Goal: Check status: Check status

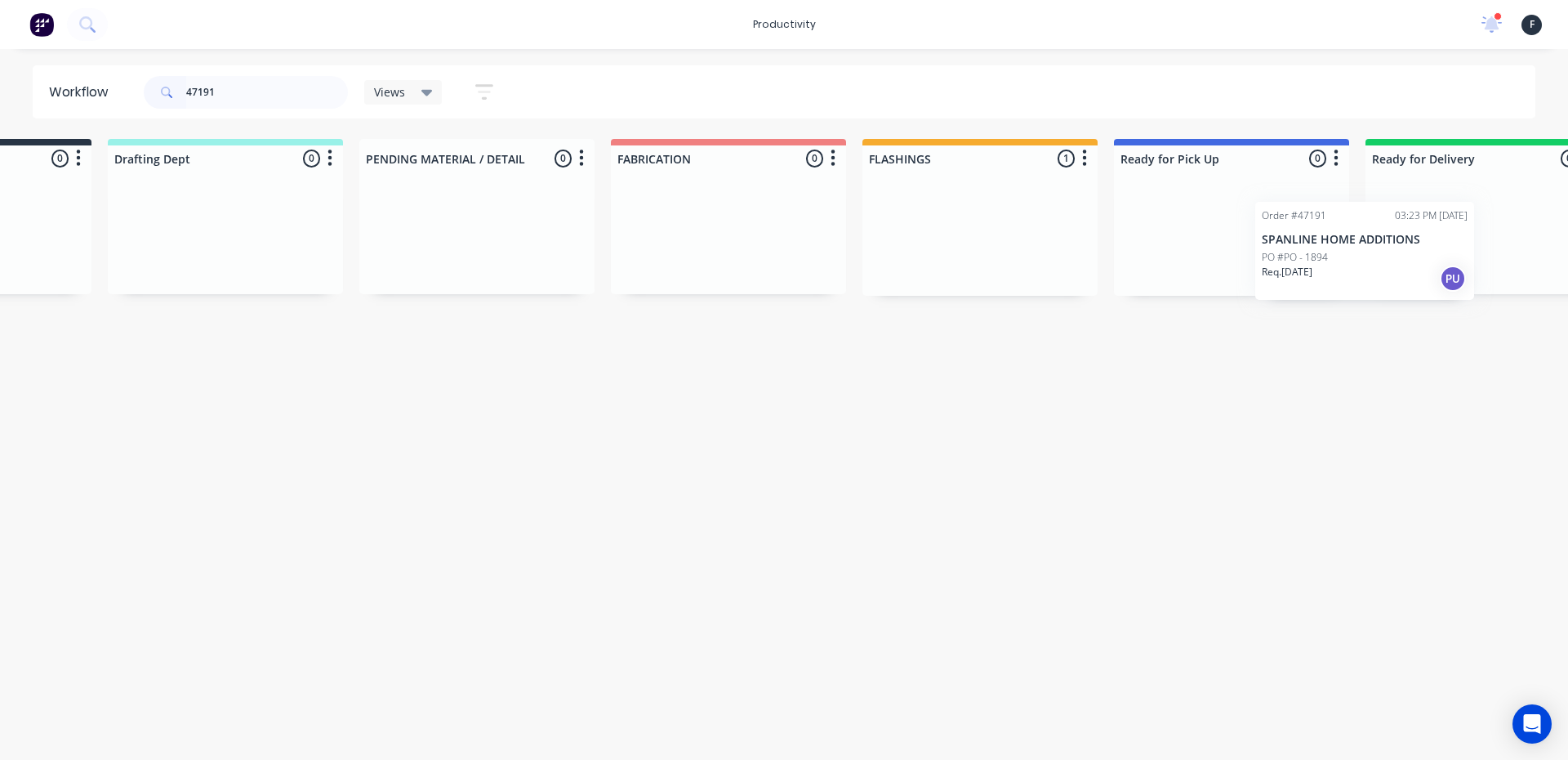
drag, startPoint x: 1085, startPoint y: 242, endPoint x: 1304, endPoint y: 260, distance: 219.7
click at [1304, 260] on div "Submitted 0 Sort By Created date Required date Order number Customer name Most …" at bounding box center [1170, 217] width 2724 height 157
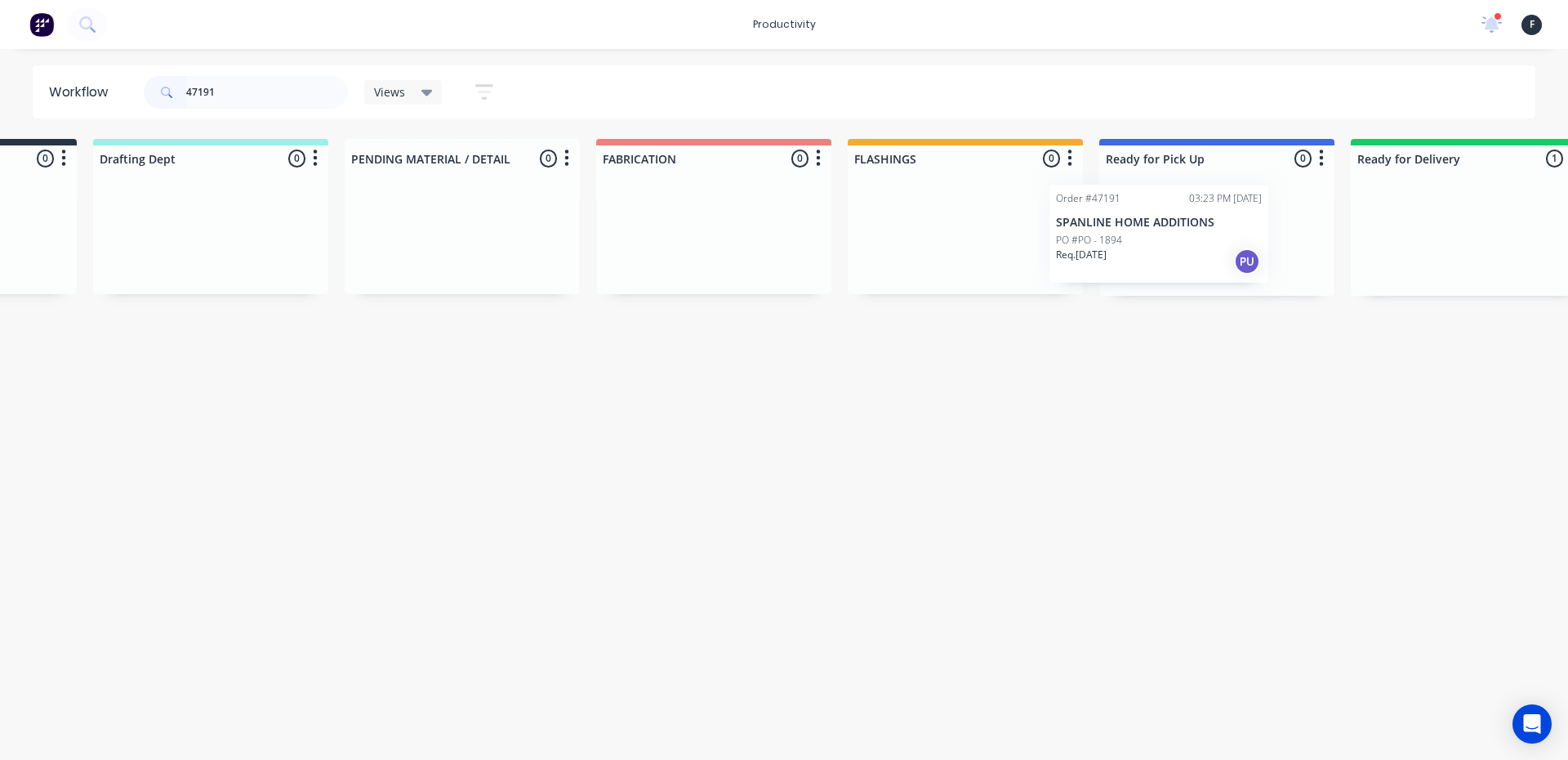
scroll to position [0, 195]
drag, startPoint x: 1344, startPoint y: 259, endPoint x: 1053, endPoint y: 256, distance: 291.0
click at [1053, 256] on div "Submitted 0 Sort By Created date Required date Order number Customer name Most …" at bounding box center [1154, 217] width 2724 height 157
type input "47191"
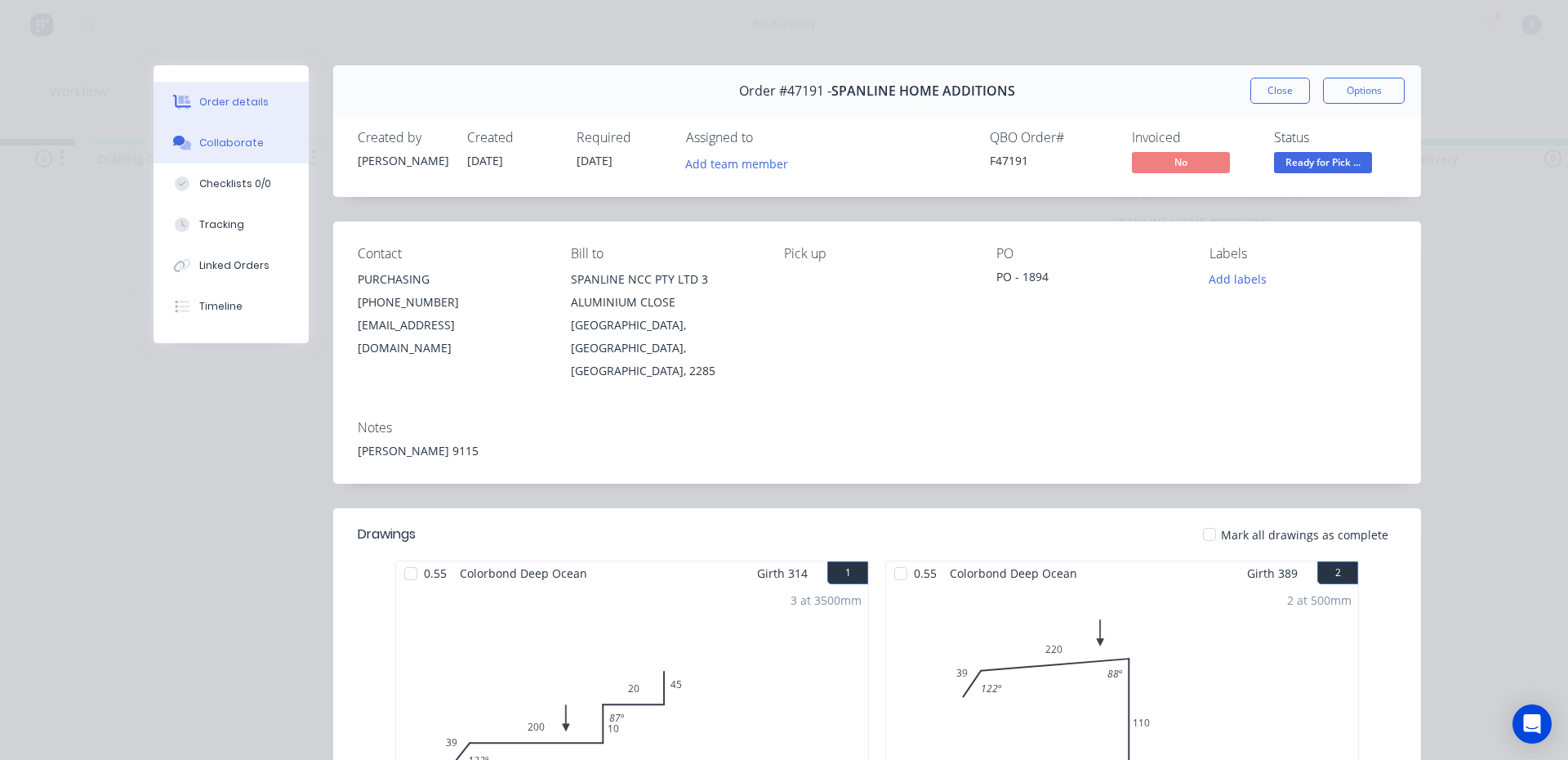
click at [180, 147] on icon at bounding box center [186, 146] width 12 height 10
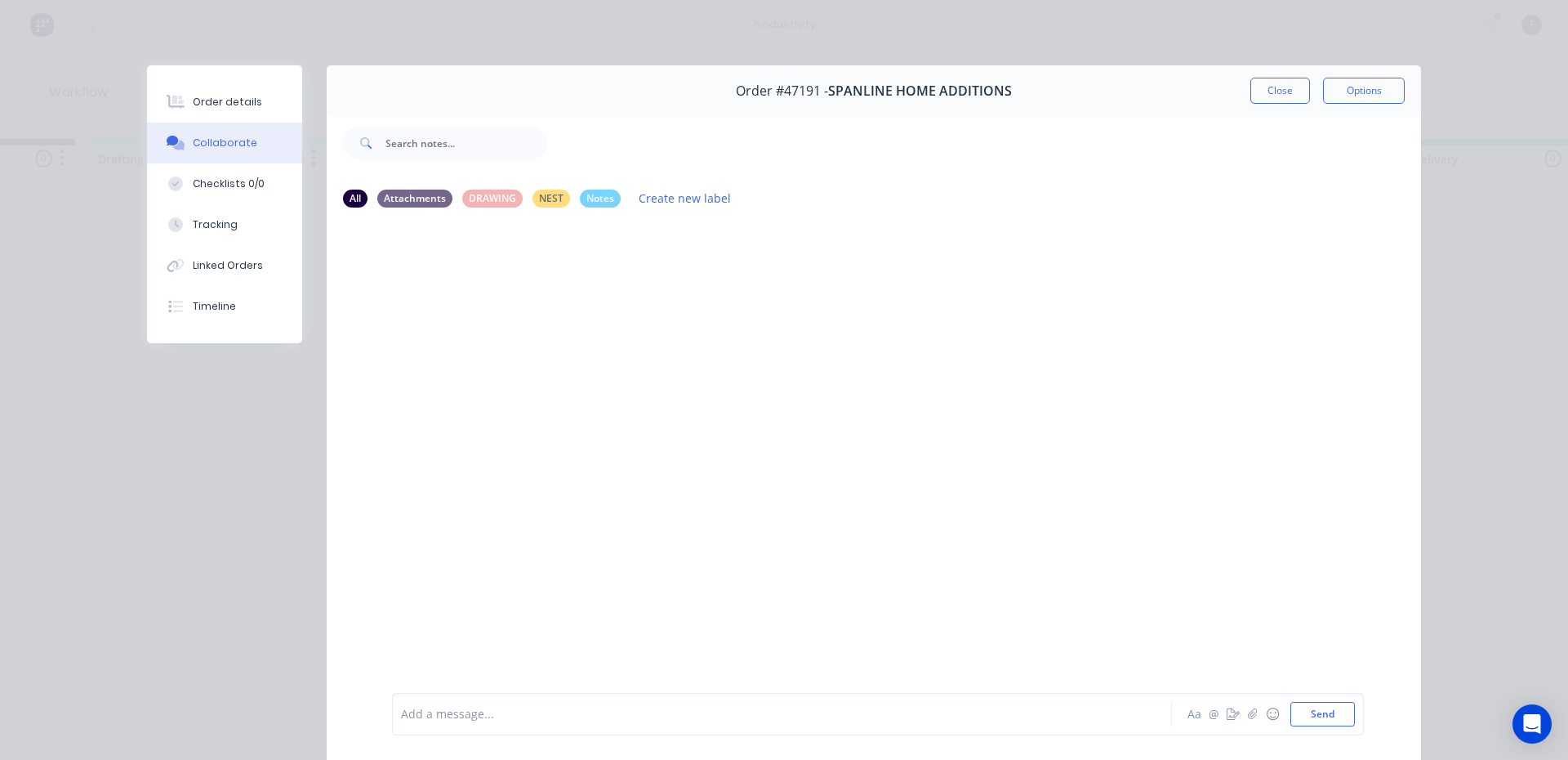
click at [470, 707] on div at bounding box center [759, 714] width 715 height 17
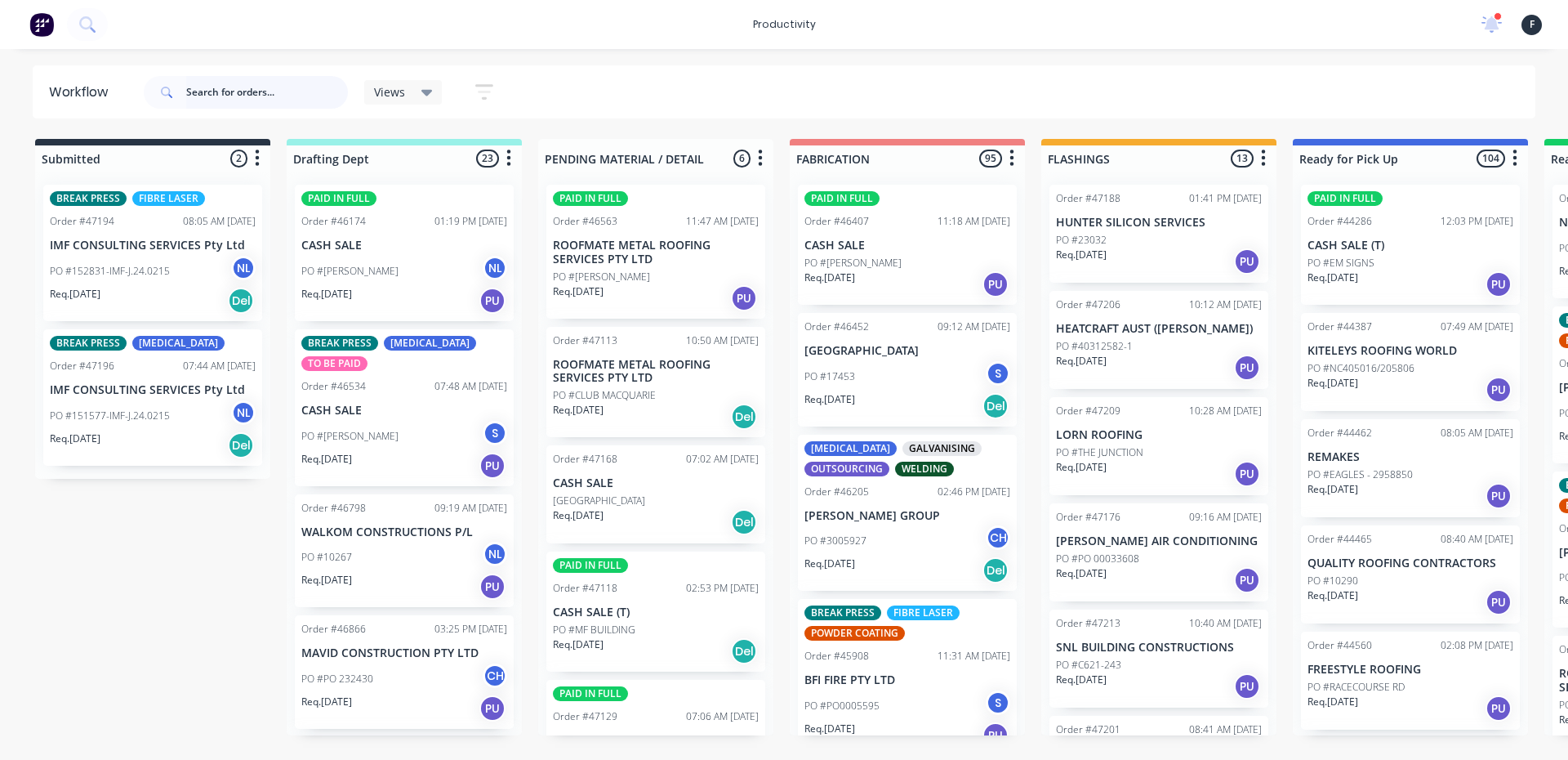
click at [227, 87] on input "text" at bounding box center [267, 92] width 161 height 32
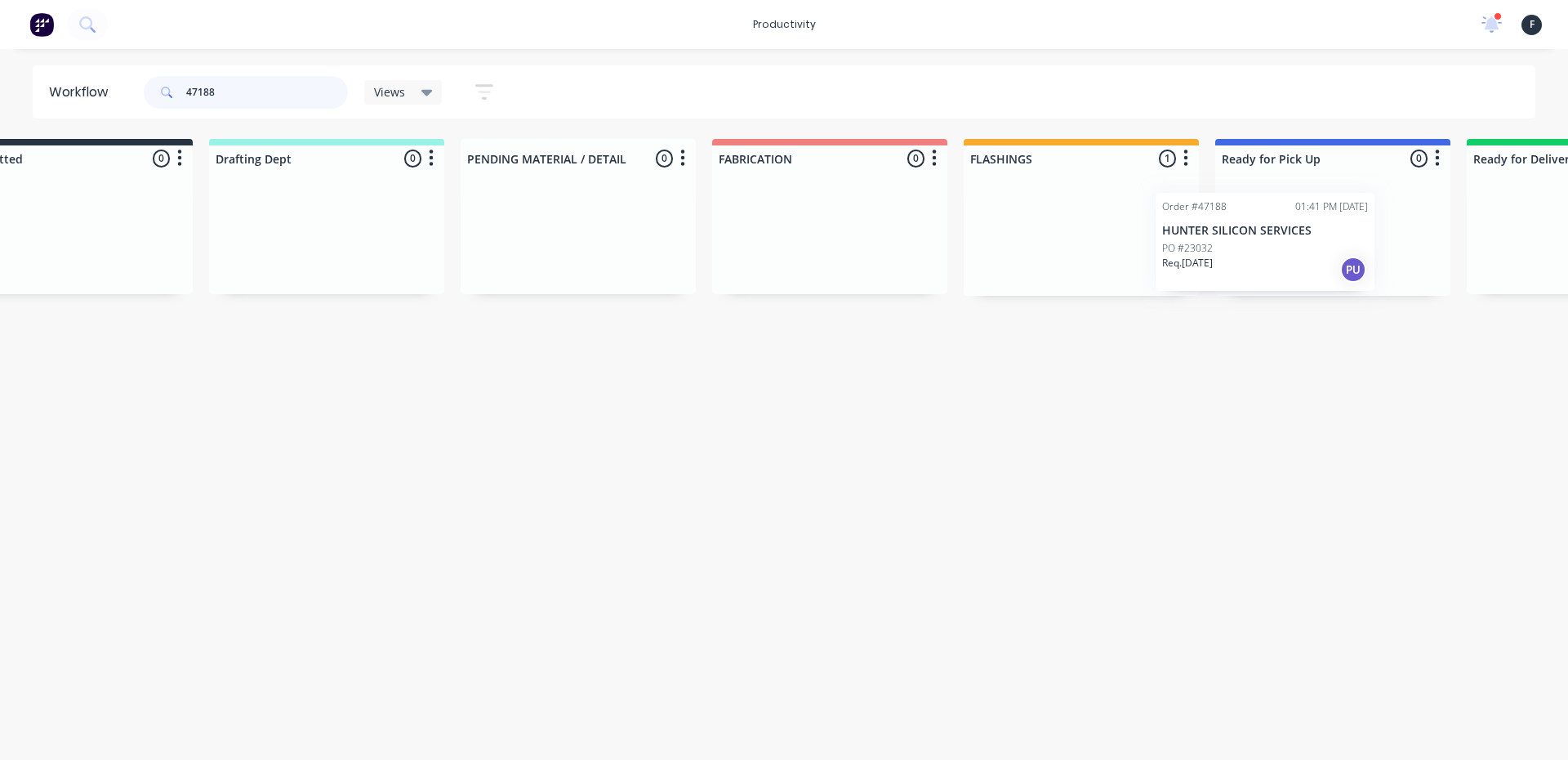
drag, startPoint x: 1102, startPoint y: 228, endPoint x: 1229, endPoint y: 240, distance: 127.6
click at [1229, 240] on div "Submitted 0 Sort By Created date Required date Order number Customer name Most …" at bounding box center [1272, 217] width 2724 height 157
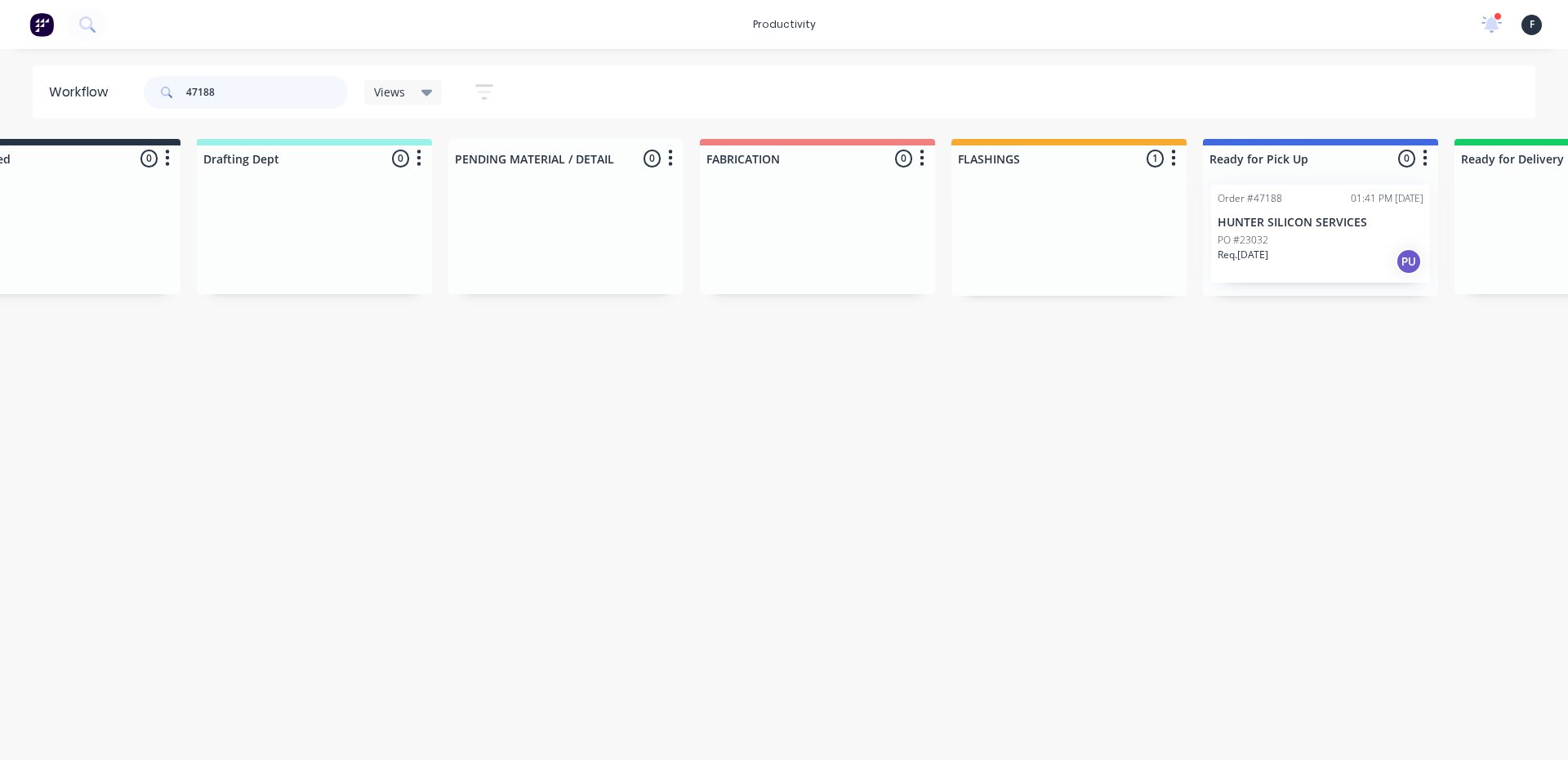
type input "47188"
click at [1234, 240] on div at bounding box center [1320, 233] width 235 height 124
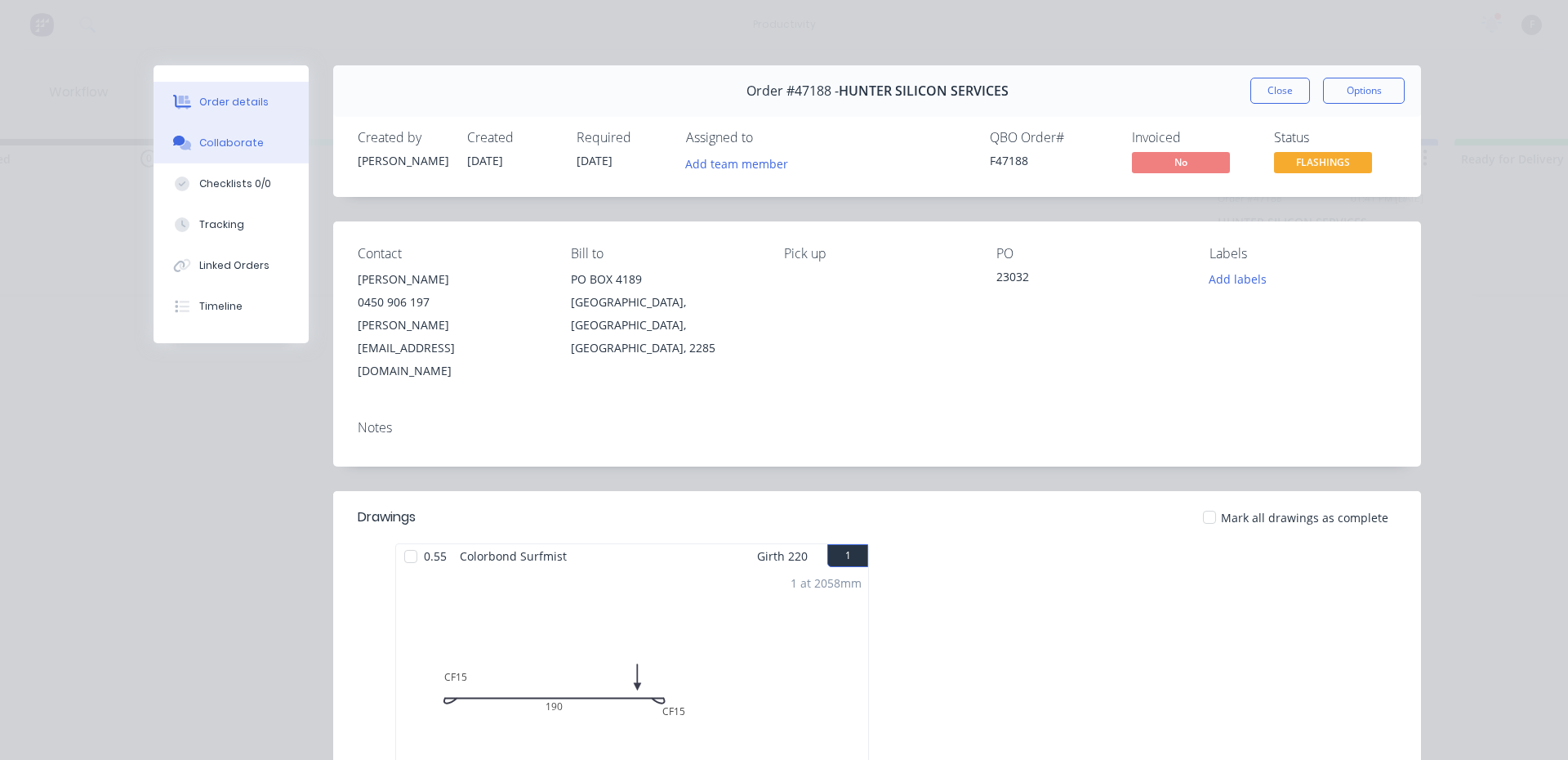
click at [239, 127] on button "Collaborate" at bounding box center [231, 142] width 156 height 40
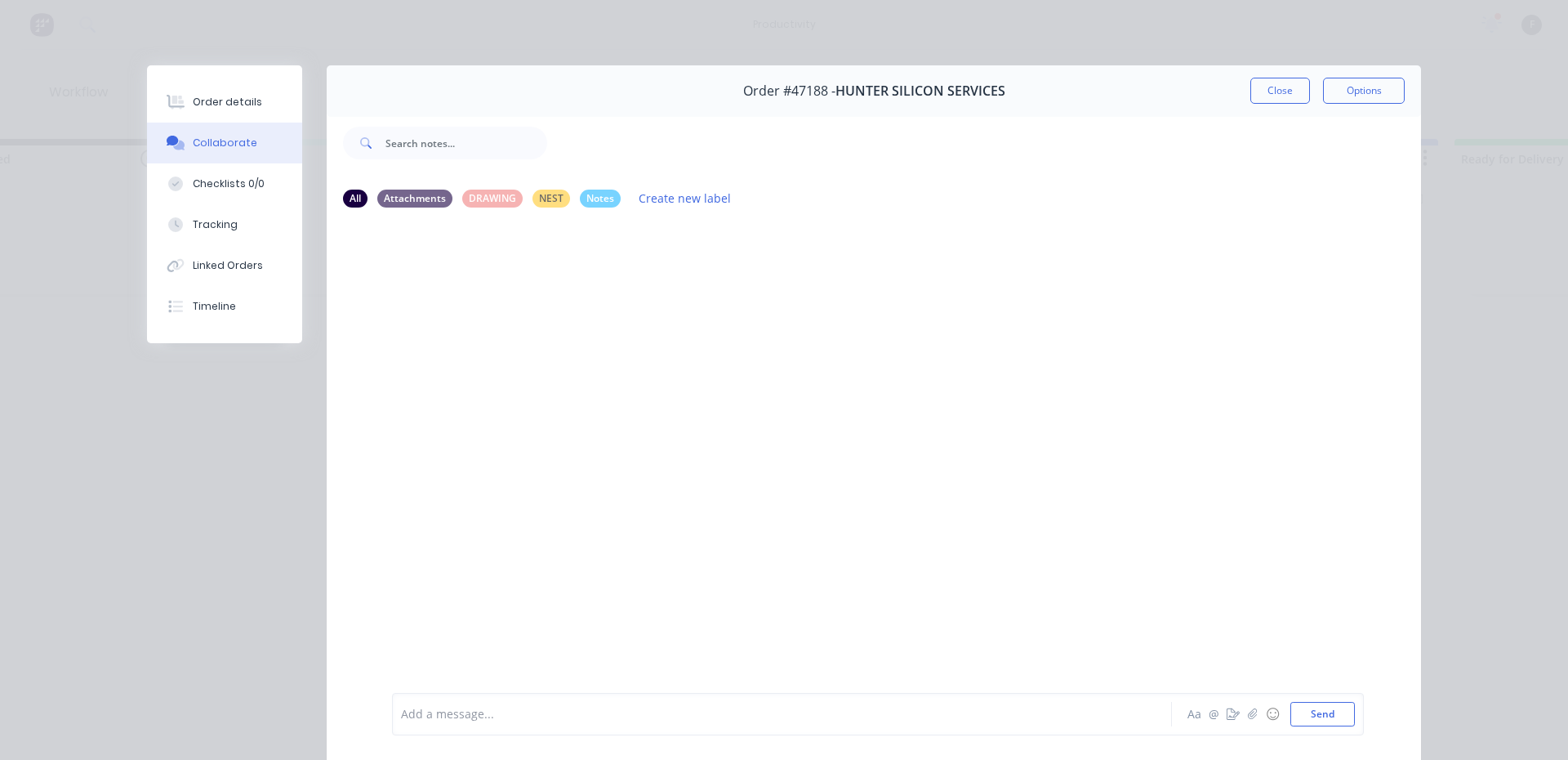
click at [468, 708] on div at bounding box center [759, 714] width 715 height 17
click at [1259, 83] on button "Close" at bounding box center [1280, 91] width 60 height 27
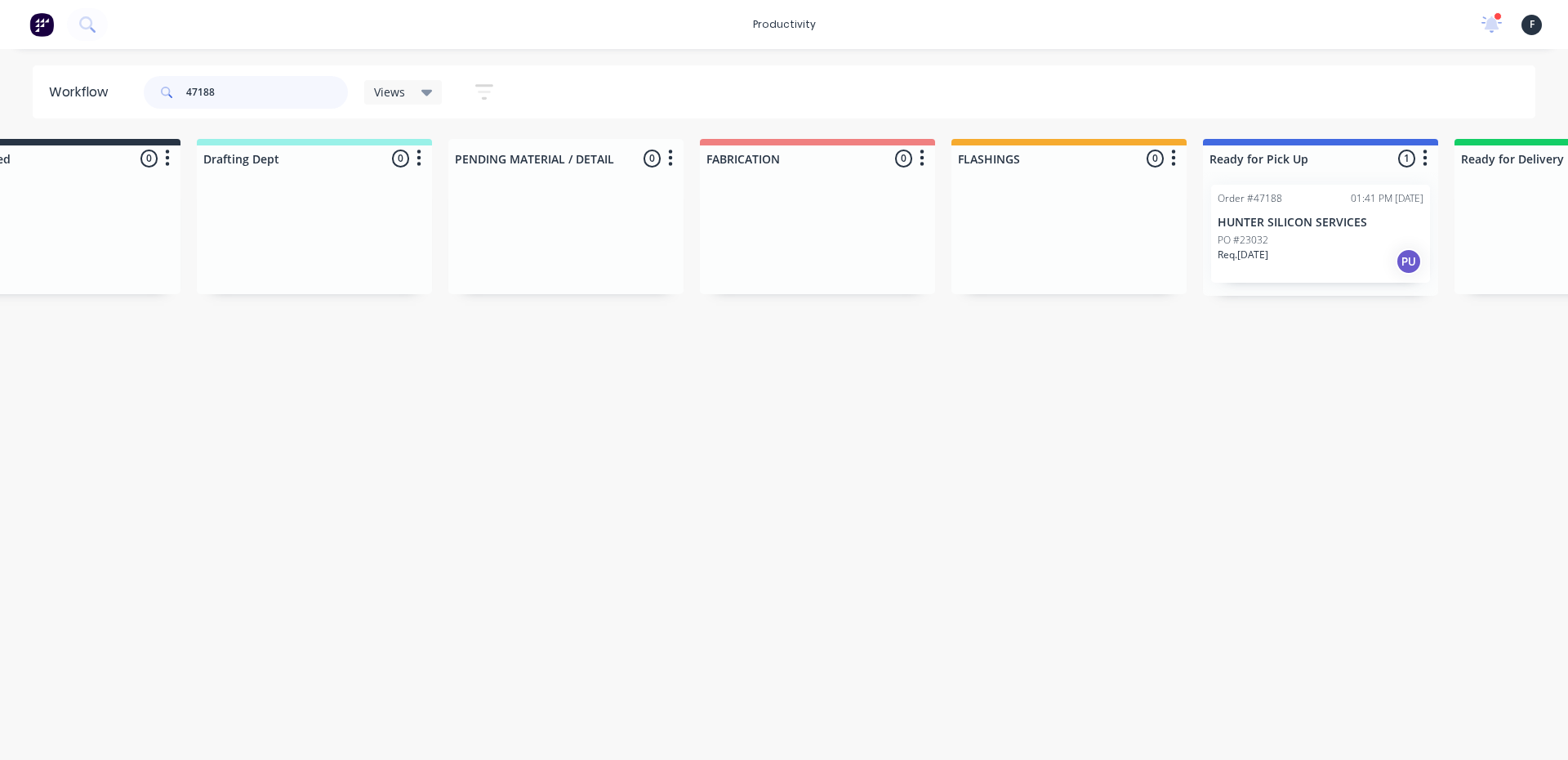
click at [266, 92] on input "47188" at bounding box center [267, 92] width 161 height 32
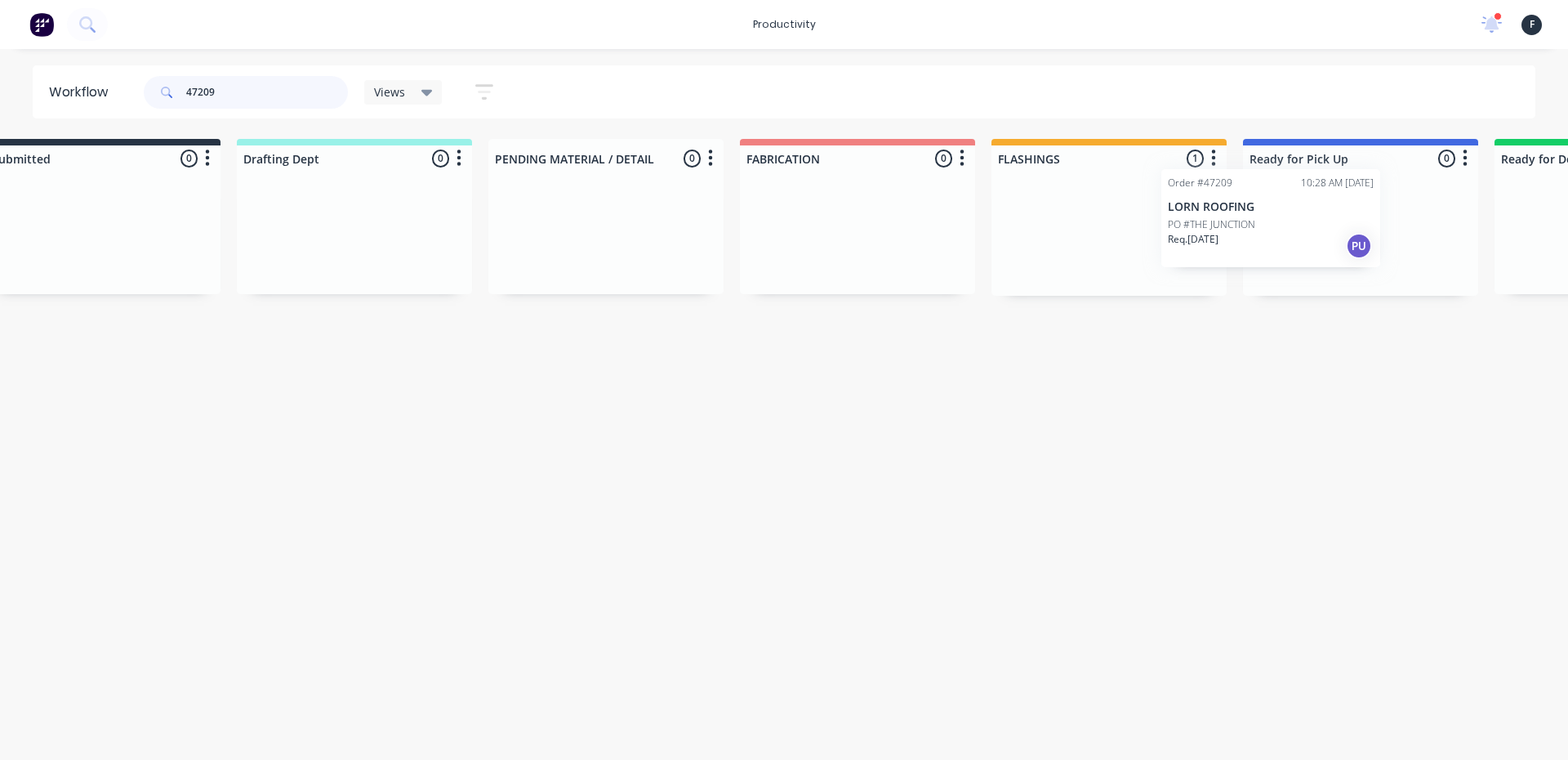
scroll to position [0, 67]
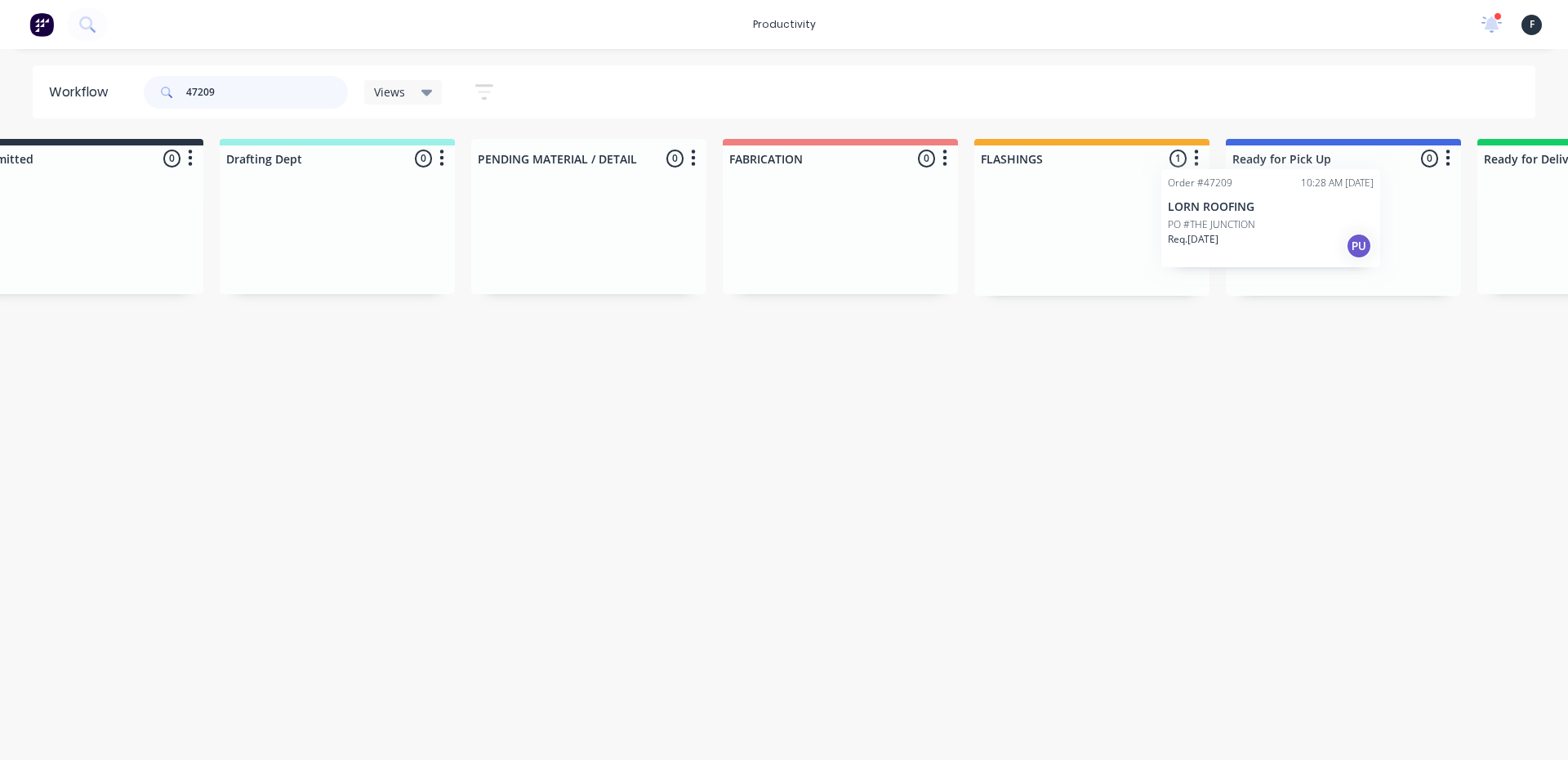
drag, startPoint x: 1108, startPoint y: 266, endPoint x: 1239, endPoint y: 247, distance: 132.4
click at [1239, 247] on div "Submitted 0 Sort By Created date Required date Order number Customer name Most …" at bounding box center [1283, 217] width 2724 height 157
type input "47209"
click at [1239, 247] on div at bounding box center [1343, 233] width 235 height 124
click at [1311, 252] on div "Req. 25/08/25 PU" at bounding box center [1343, 261] width 206 height 28
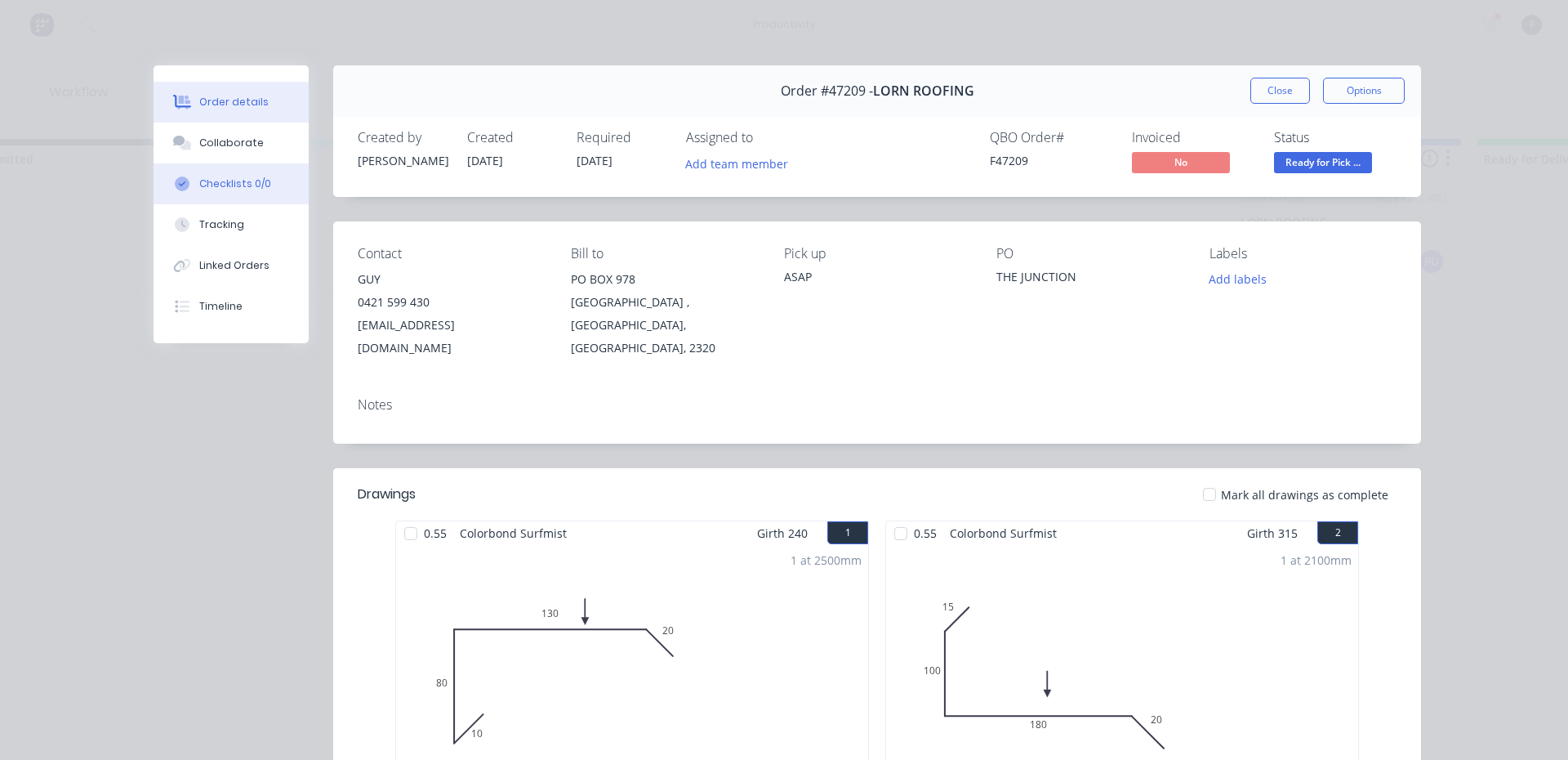
click at [233, 163] on button "Checklists 0/0" at bounding box center [231, 183] width 156 height 40
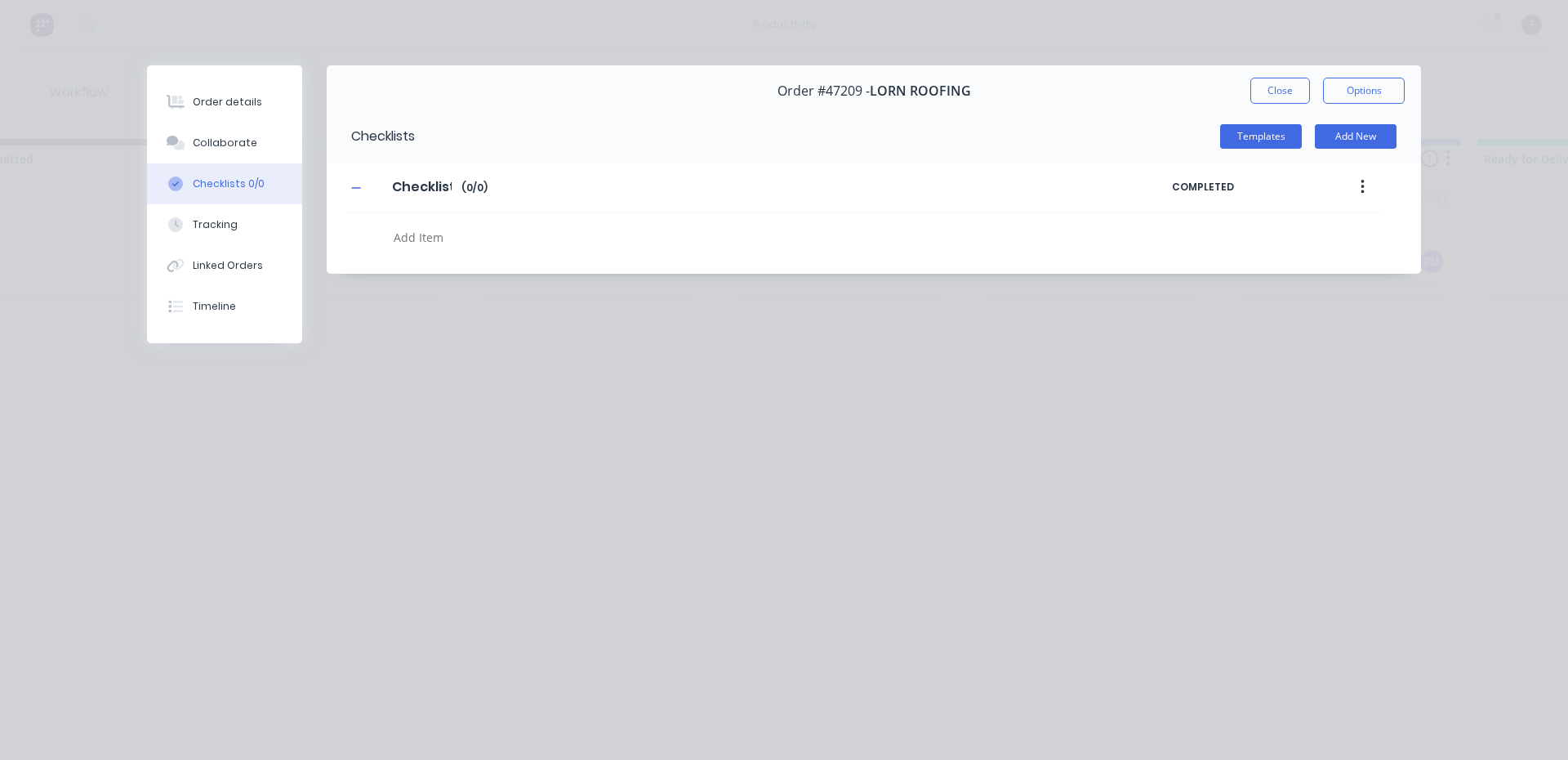
type textarea "x"
click at [217, 113] on button "Order details" at bounding box center [224, 101] width 156 height 40
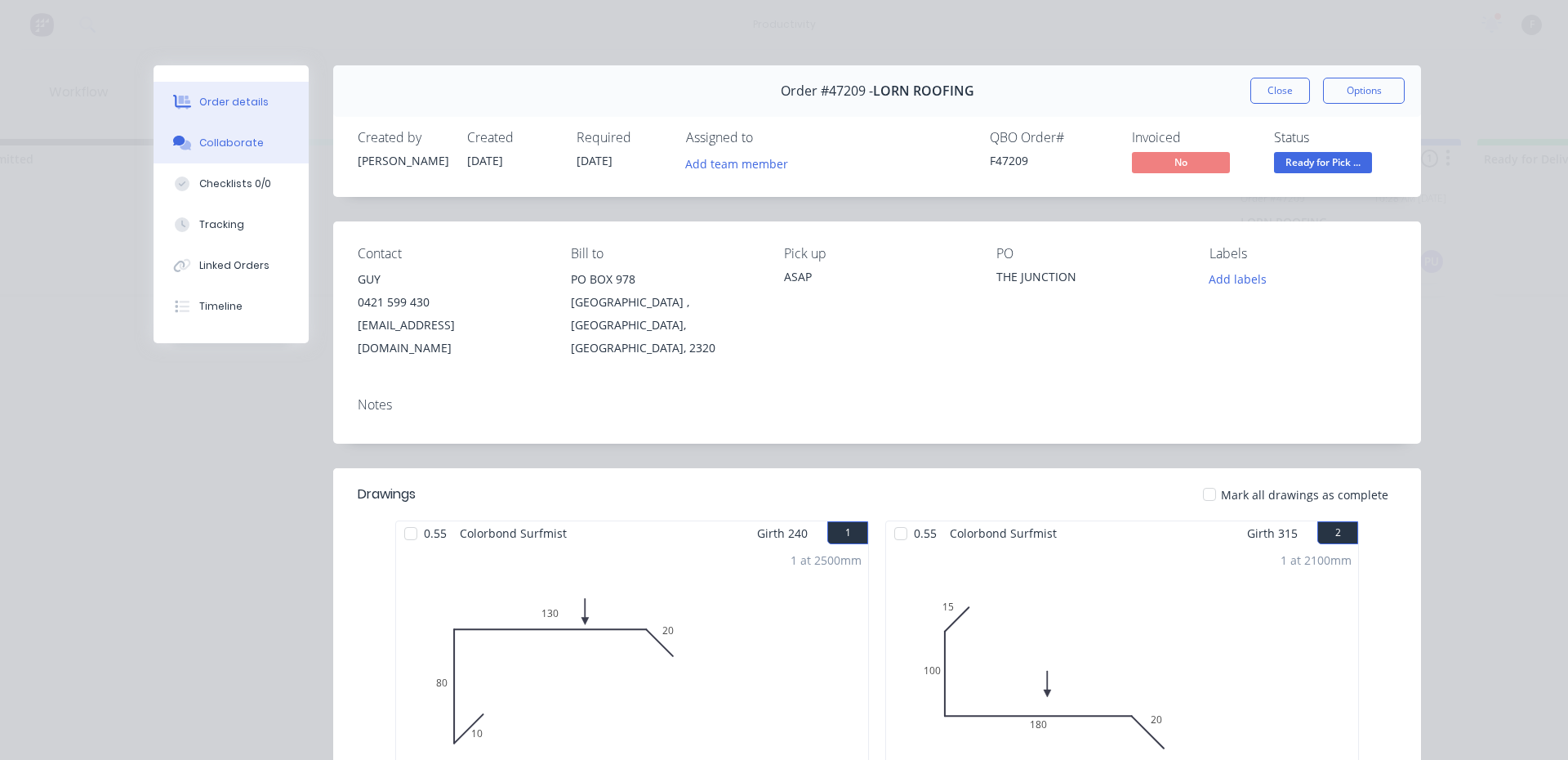
click at [219, 144] on div "Collaborate" at bounding box center [231, 143] width 65 height 15
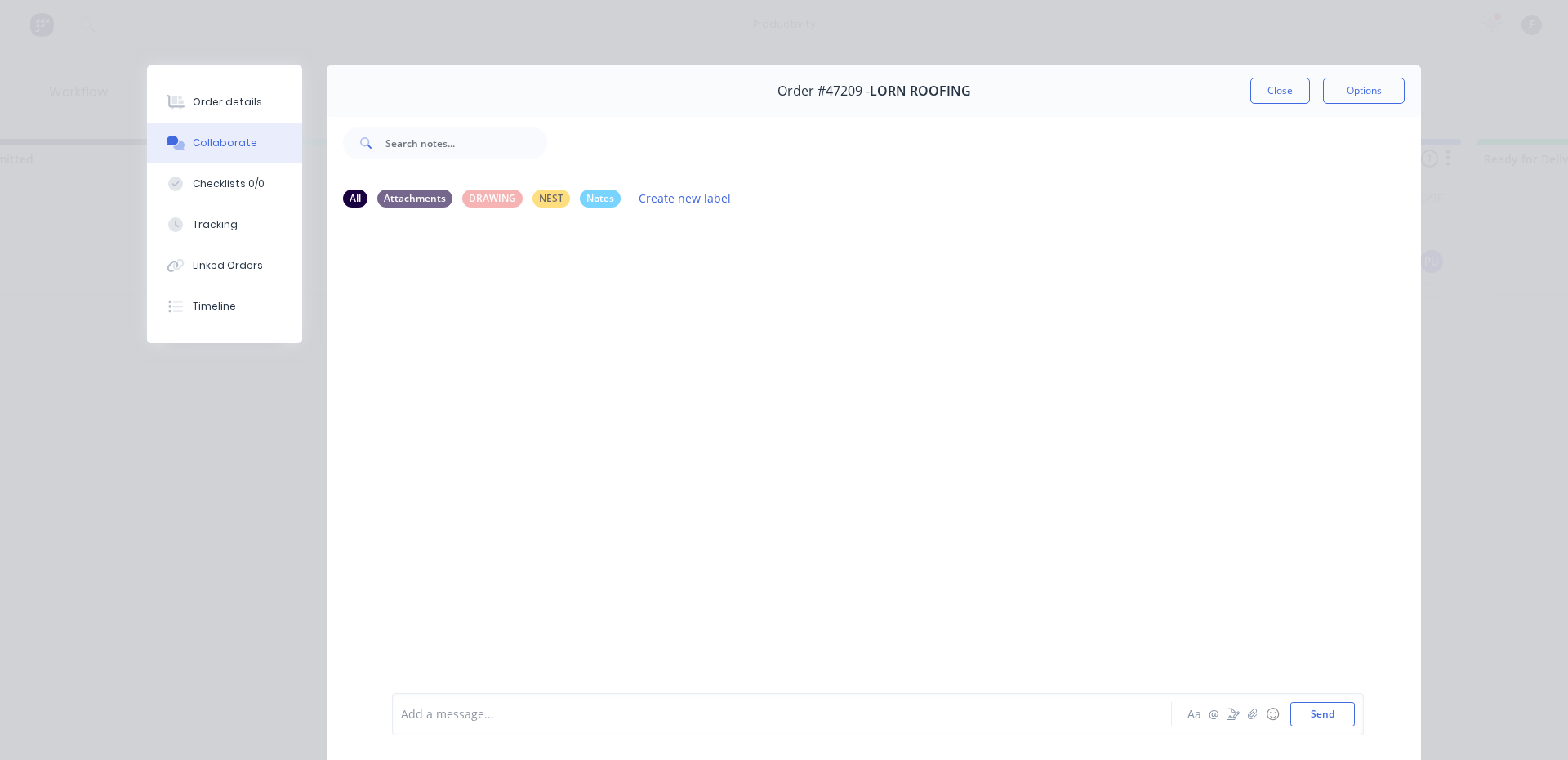
click at [439, 706] on div at bounding box center [759, 714] width 715 height 17
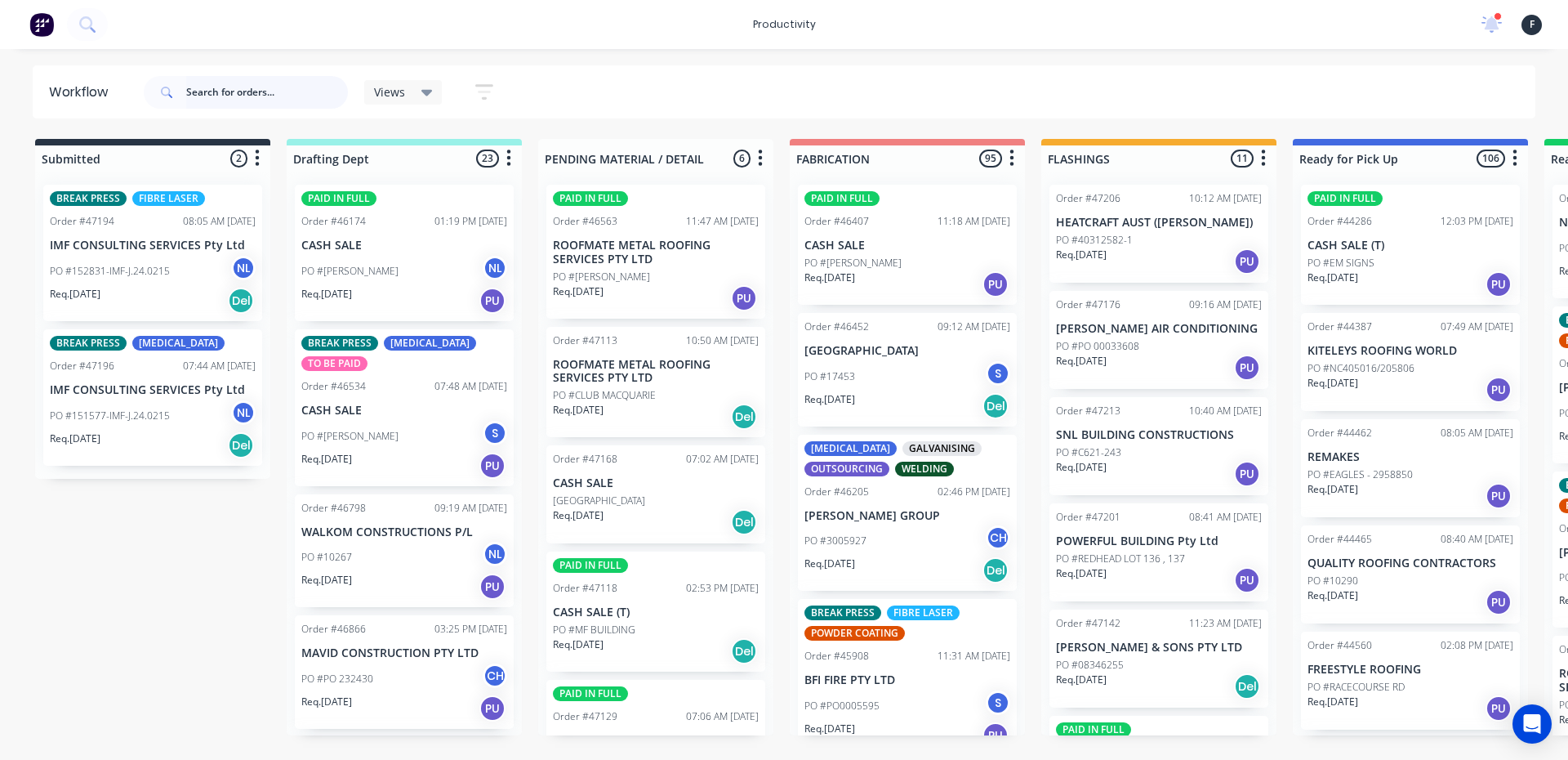
click at [194, 91] on input "text" at bounding box center [267, 92] width 161 height 32
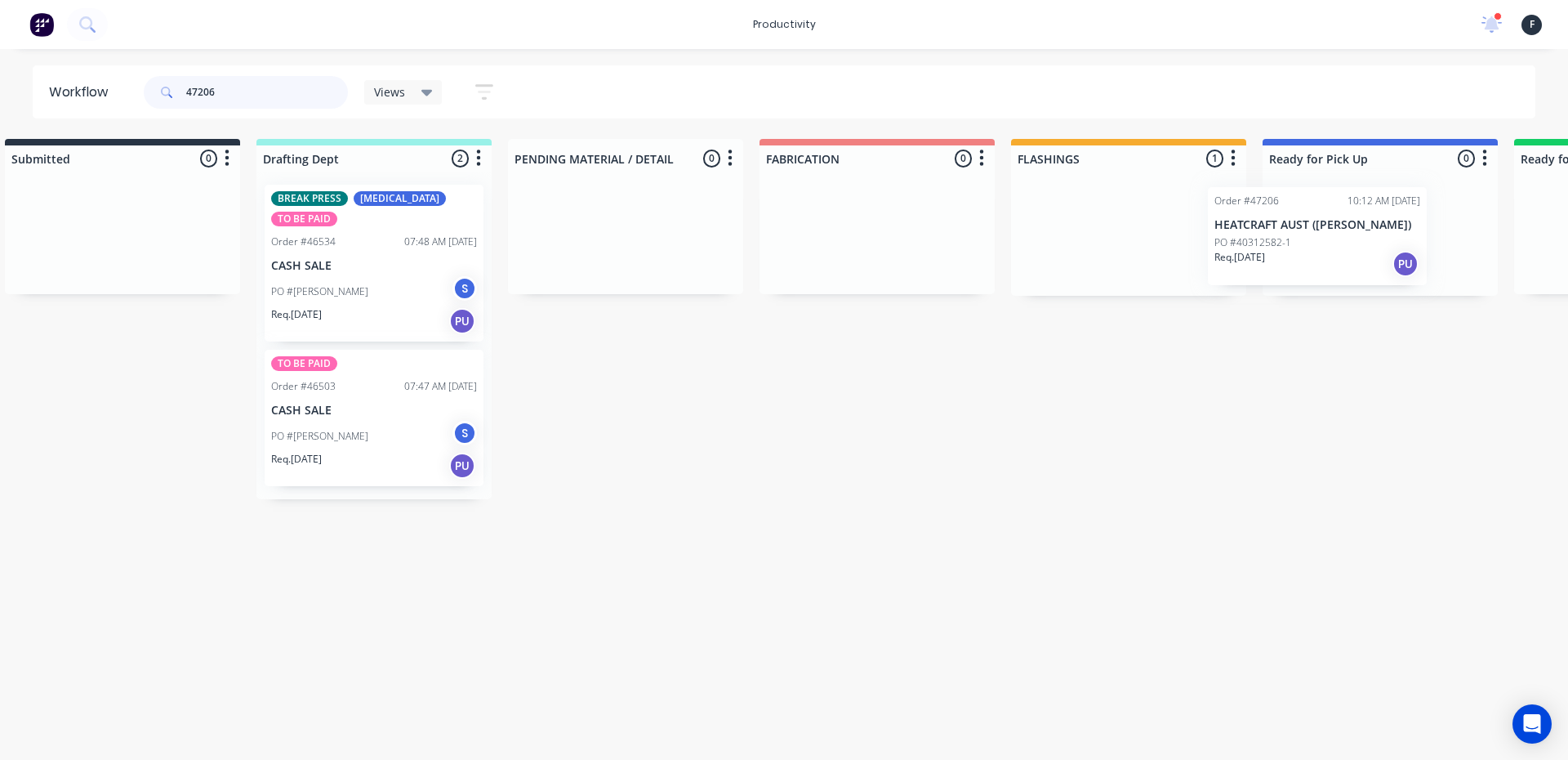
scroll to position [0, 98]
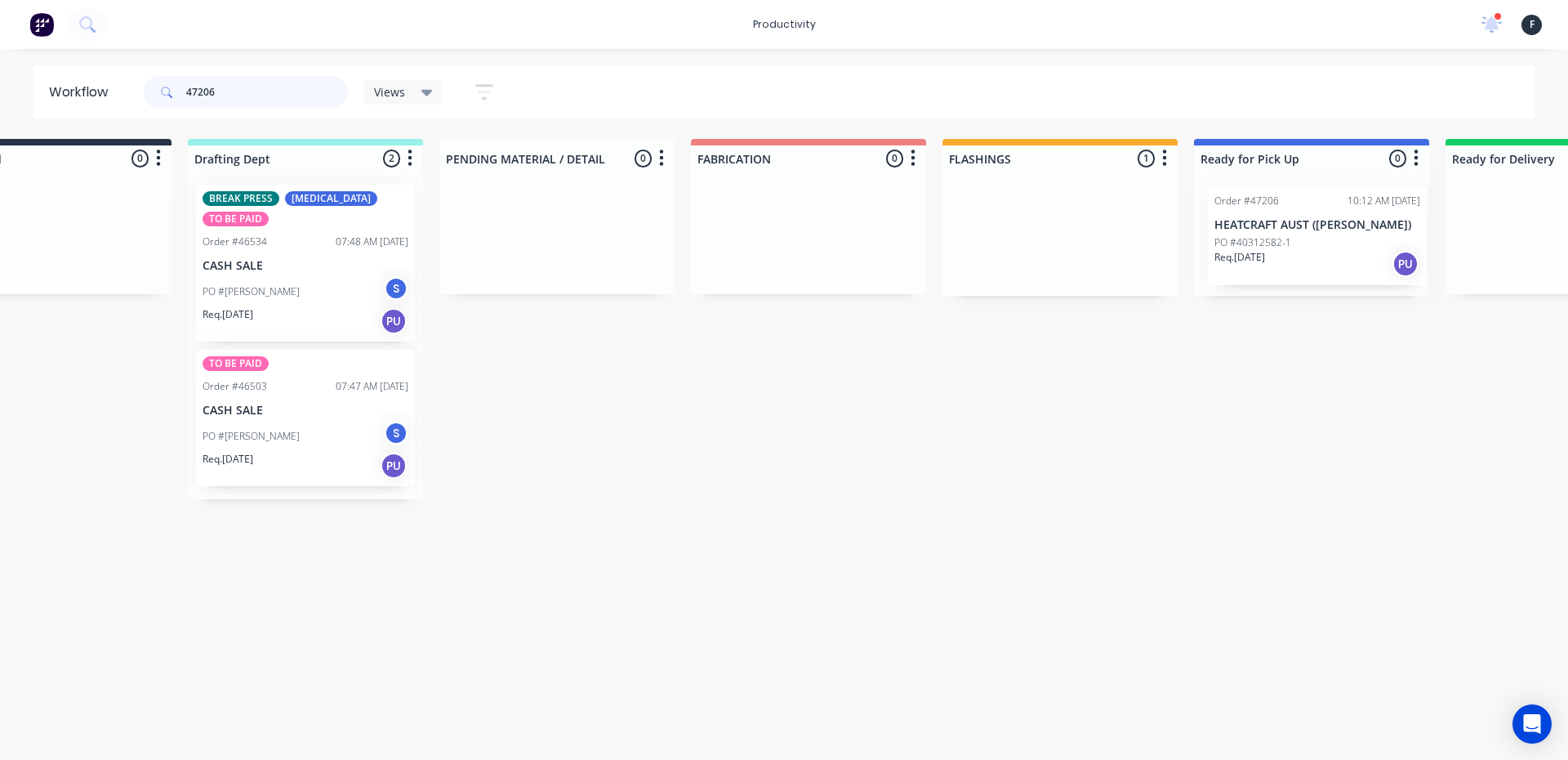
drag, startPoint x: 1082, startPoint y: 226, endPoint x: 1245, endPoint y: 229, distance: 163.0
click at [1245, 229] on div "Submitted 0 Sort By Created date Required date Order number Customer name Most …" at bounding box center [1250, 319] width 2724 height 360
type input "47206"
click at [1279, 229] on div "Order #47206 10:12 AM 25/08/25 HEATCRAFT AUST (KIRBY) PO #40312582-1 Req. 25/08…" at bounding box center [1311, 234] width 219 height 98
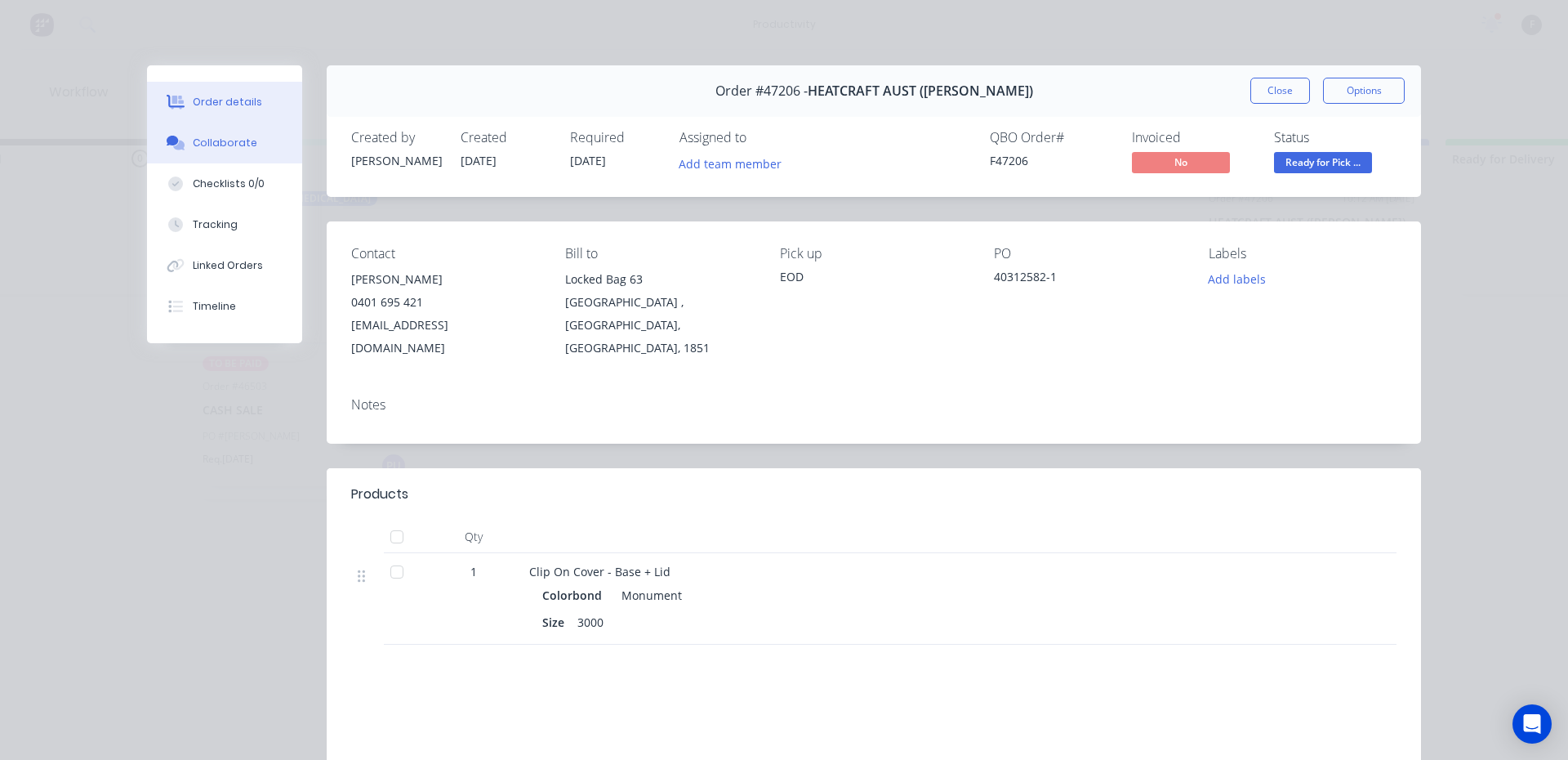
click at [177, 151] on button "Collaborate" at bounding box center [224, 142] width 156 height 40
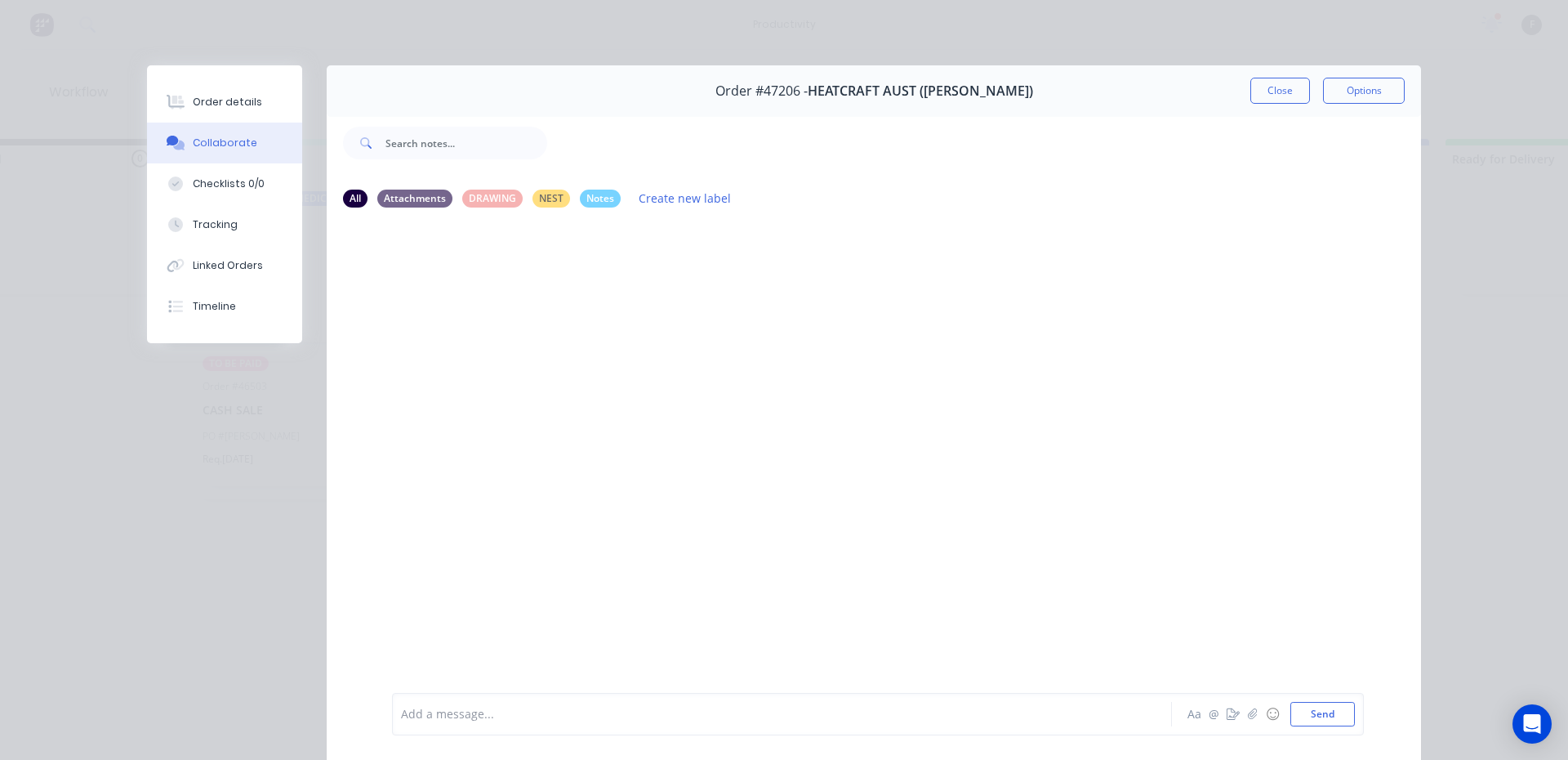
click at [473, 713] on div at bounding box center [759, 714] width 715 height 17
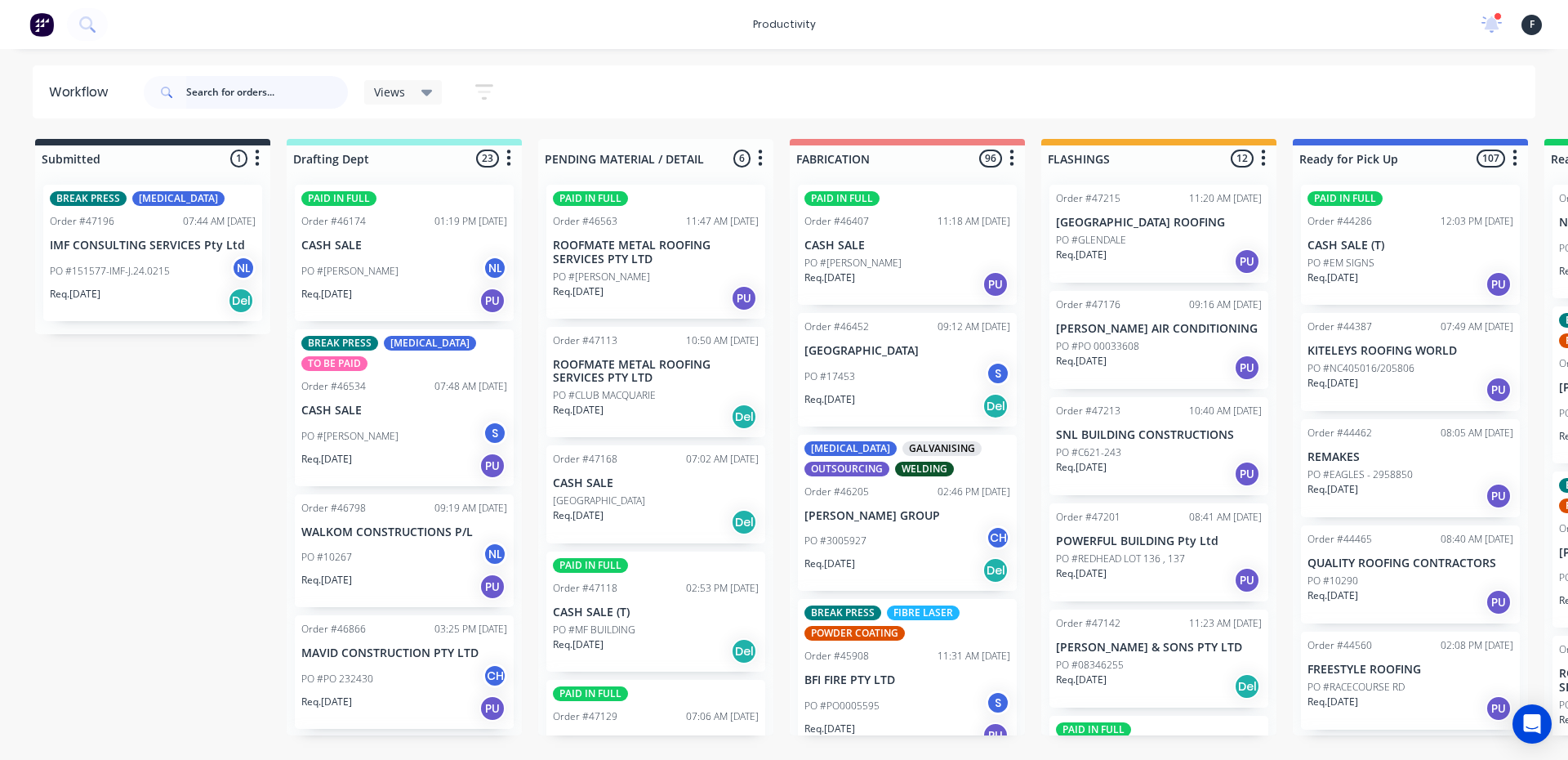
click at [267, 94] on input "text" at bounding box center [267, 92] width 161 height 32
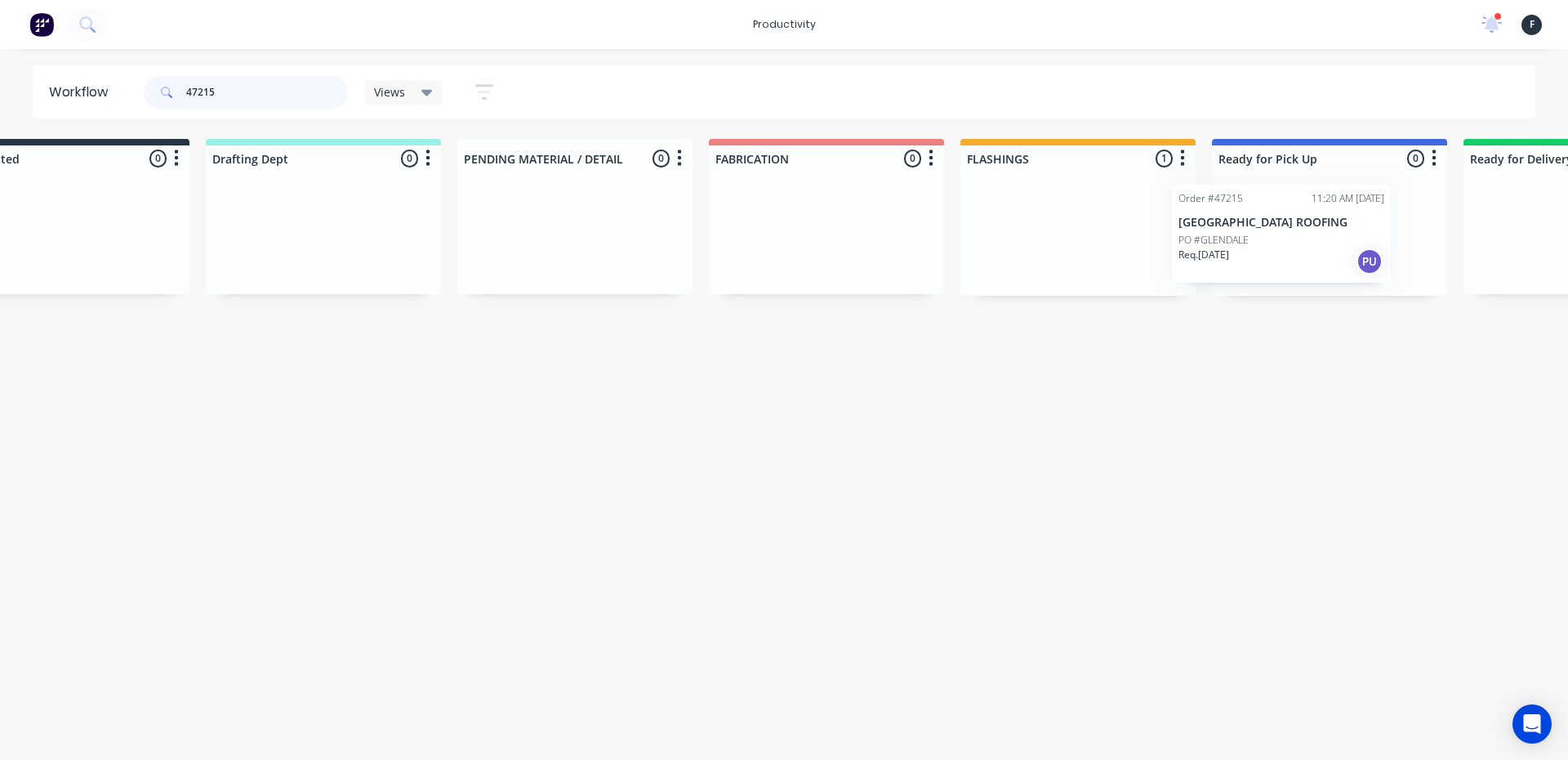
drag, startPoint x: 1083, startPoint y: 239, endPoint x: 1221, endPoint y: 239, distance: 138.0
click at [1221, 239] on div "Submitted 0 Sort By Created date Required date Order number Customer name Most …" at bounding box center [1268, 217] width 2724 height 157
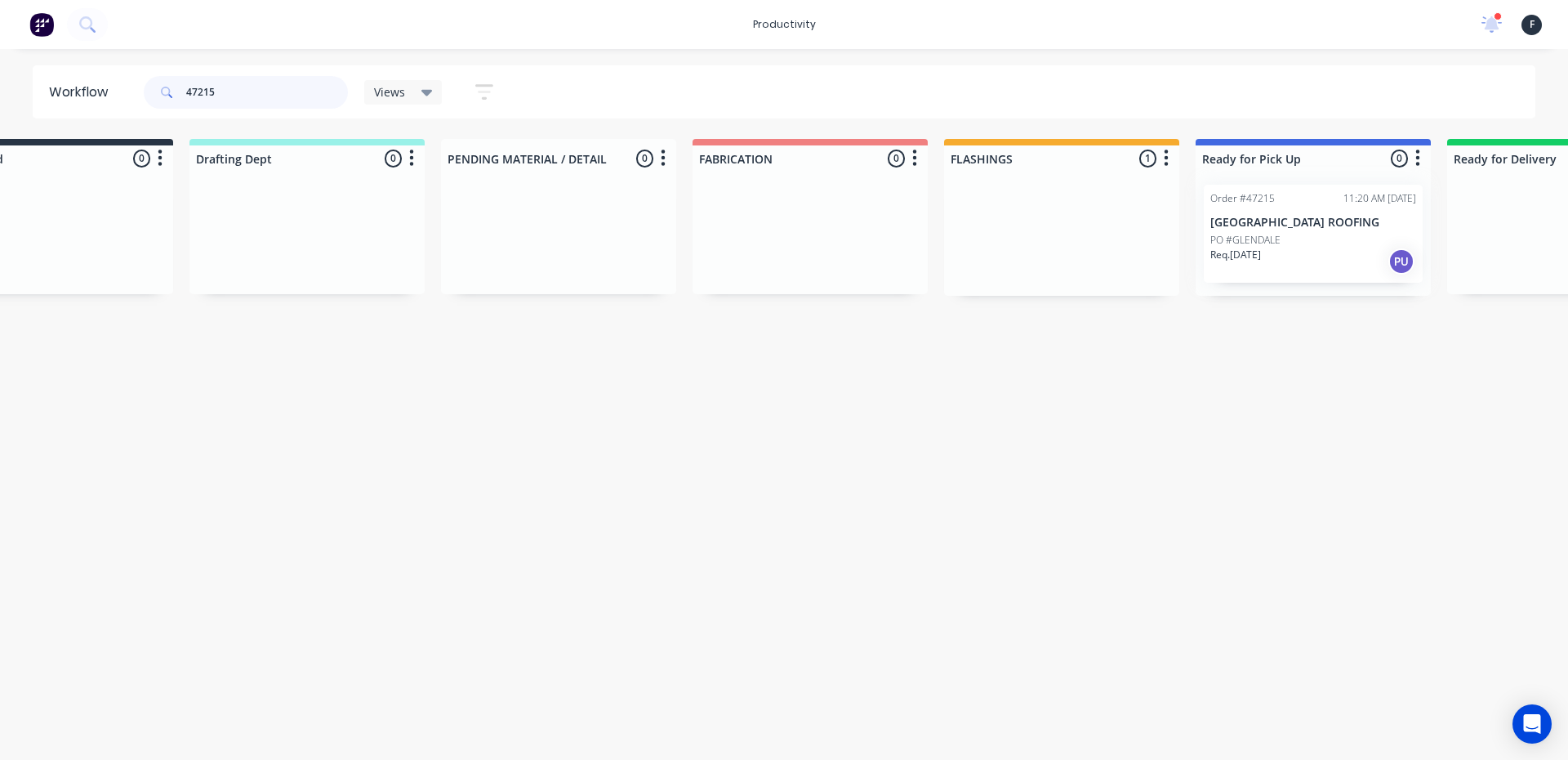
type input "47215"
click at [1284, 237] on div at bounding box center [1313, 233] width 235 height 124
click at [1332, 232] on div "PO #GLENDALE" at bounding box center [1313, 239] width 206 height 15
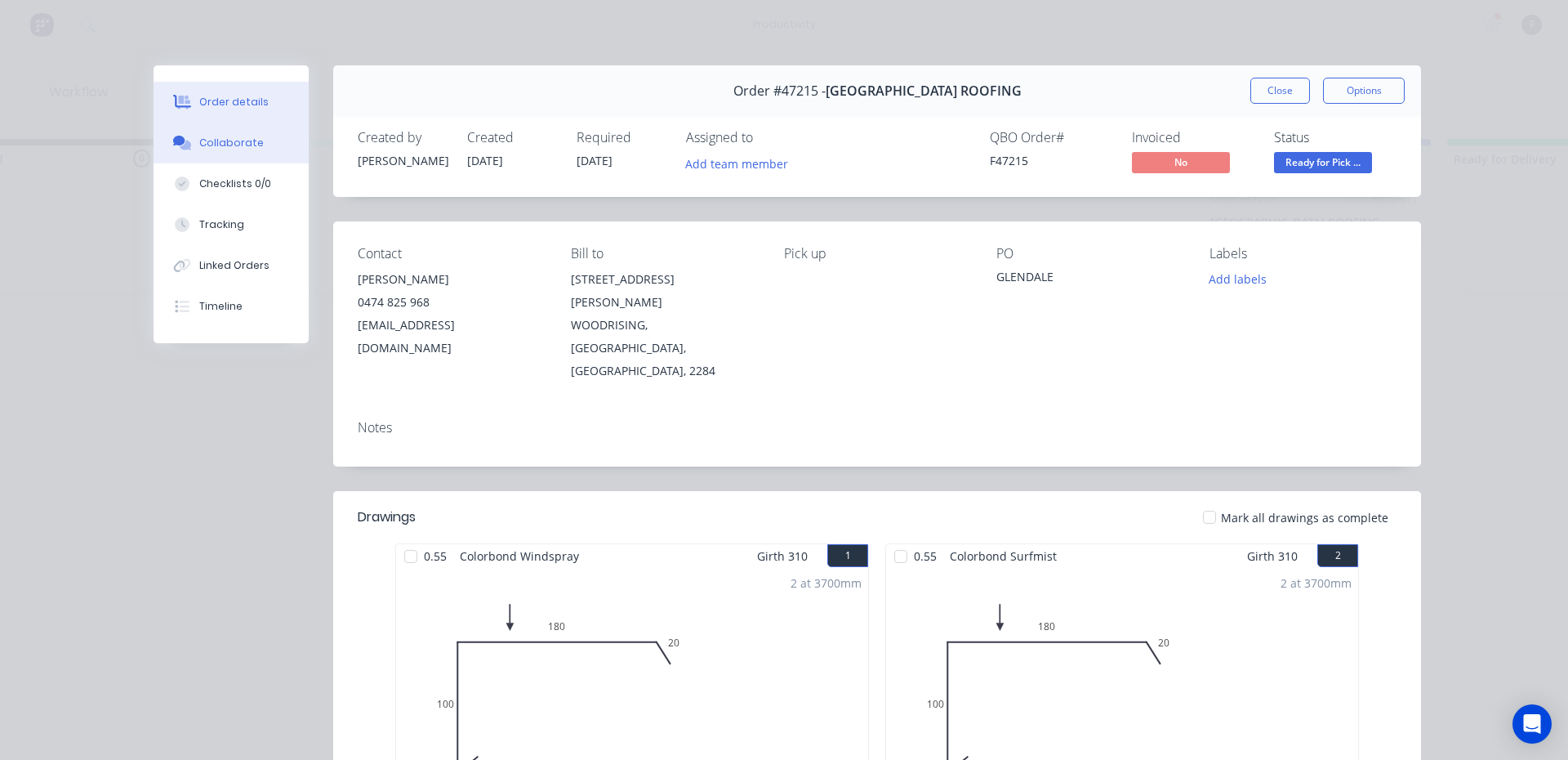
click at [192, 153] on button "Collaborate" at bounding box center [231, 142] width 156 height 40
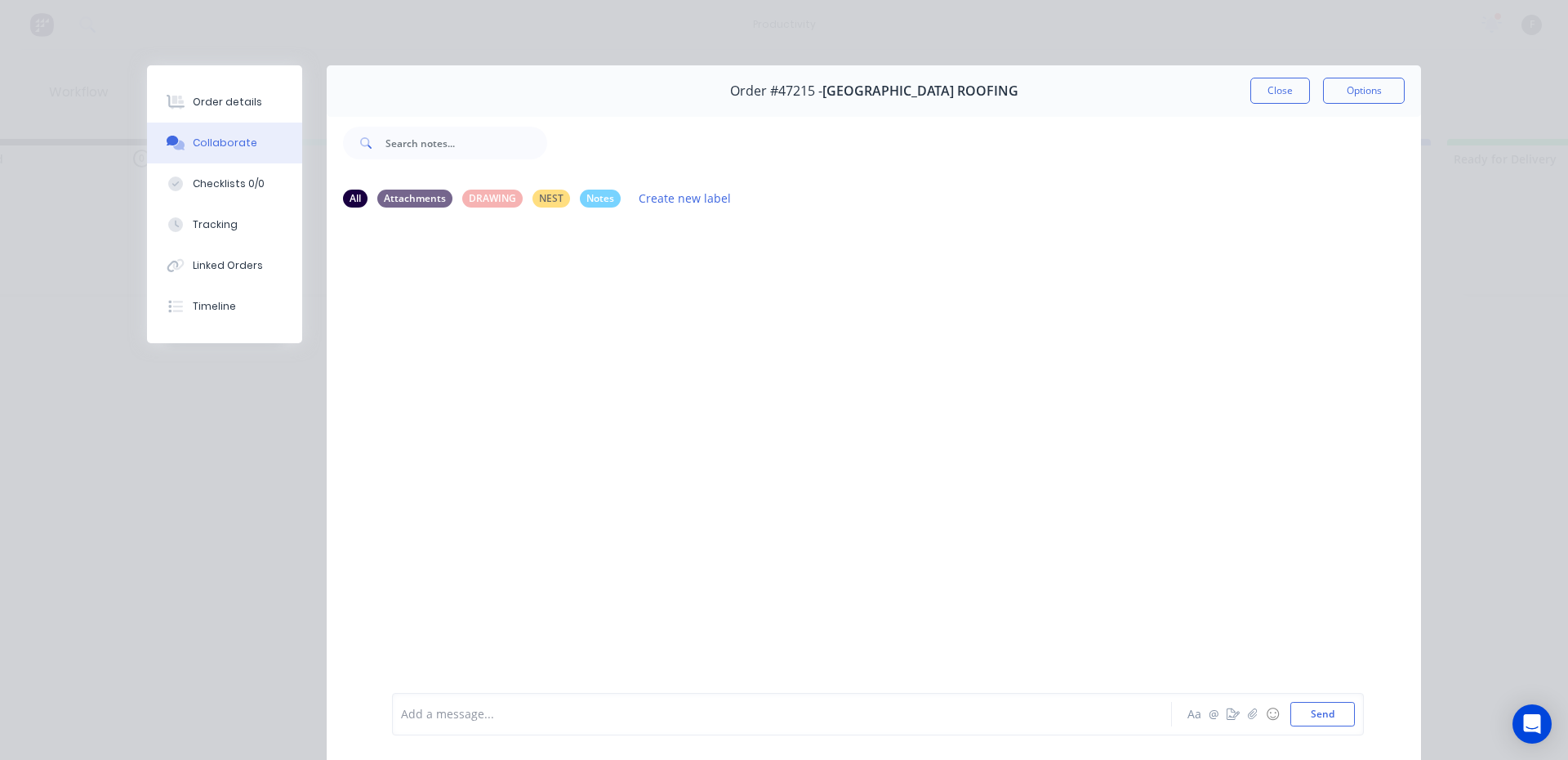
click at [454, 713] on div at bounding box center [759, 714] width 715 height 17
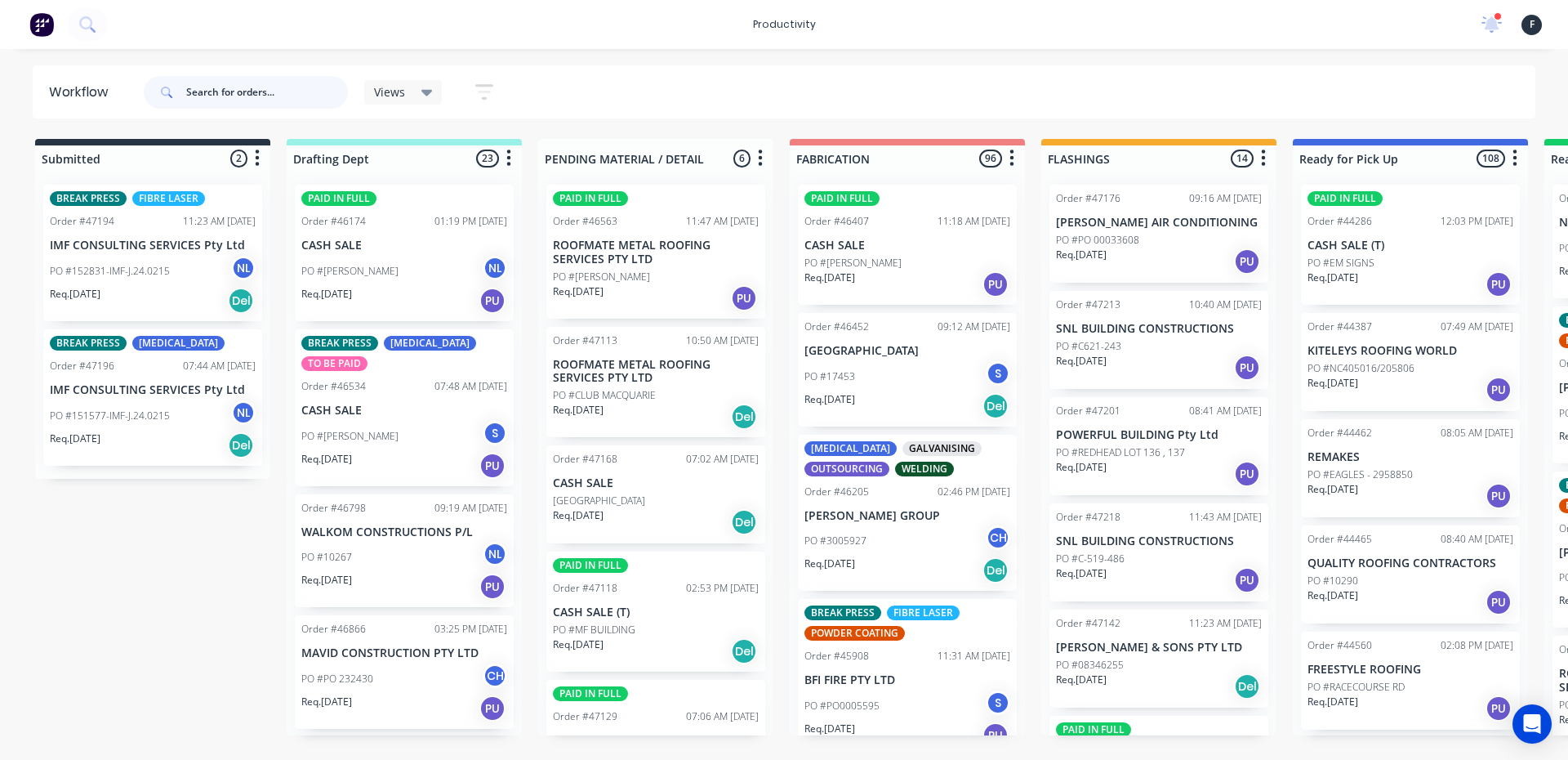
click at [237, 89] on input "text" at bounding box center [267, 92] width 161 height 32
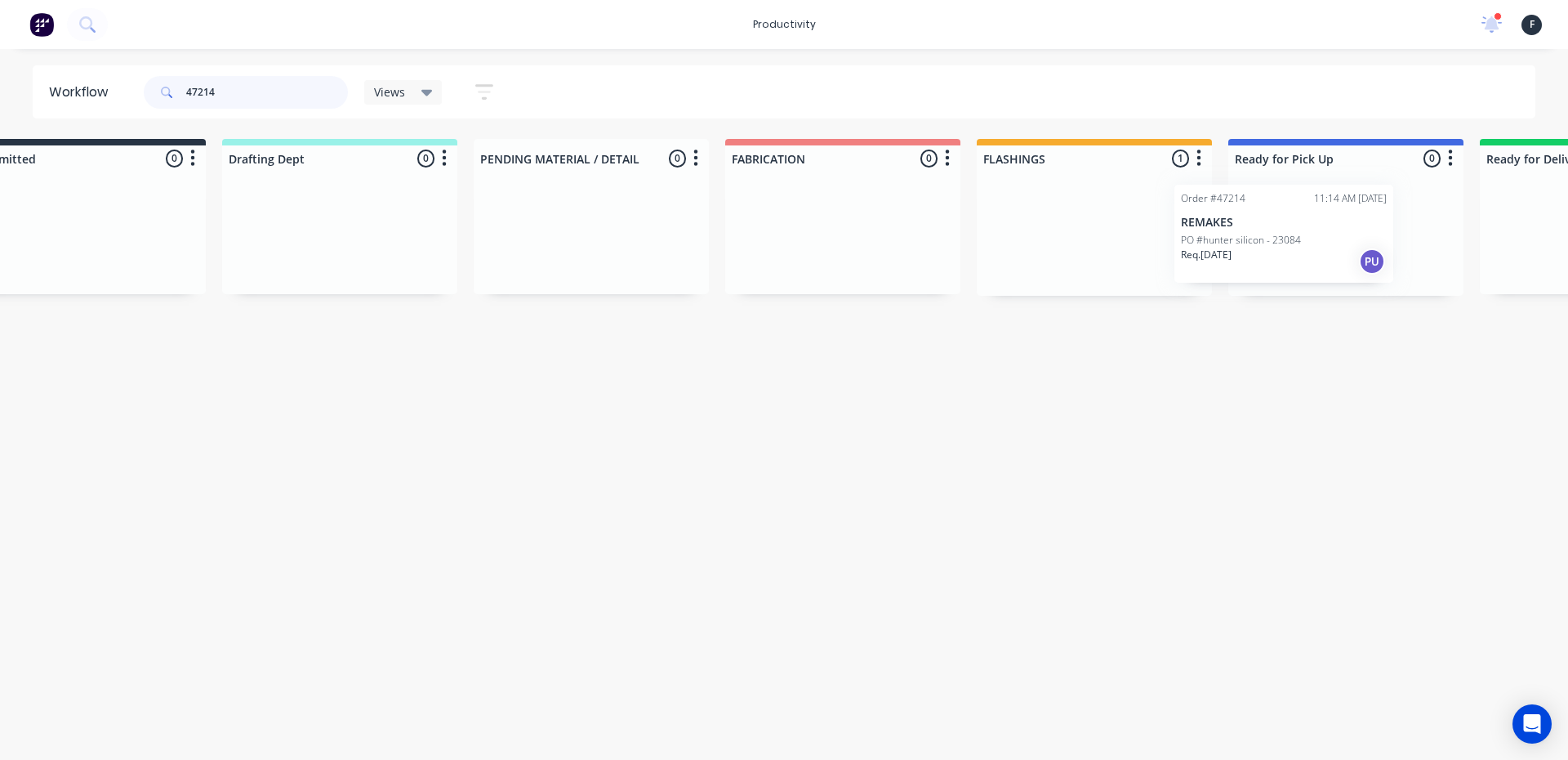
scroll to position [0, 88]
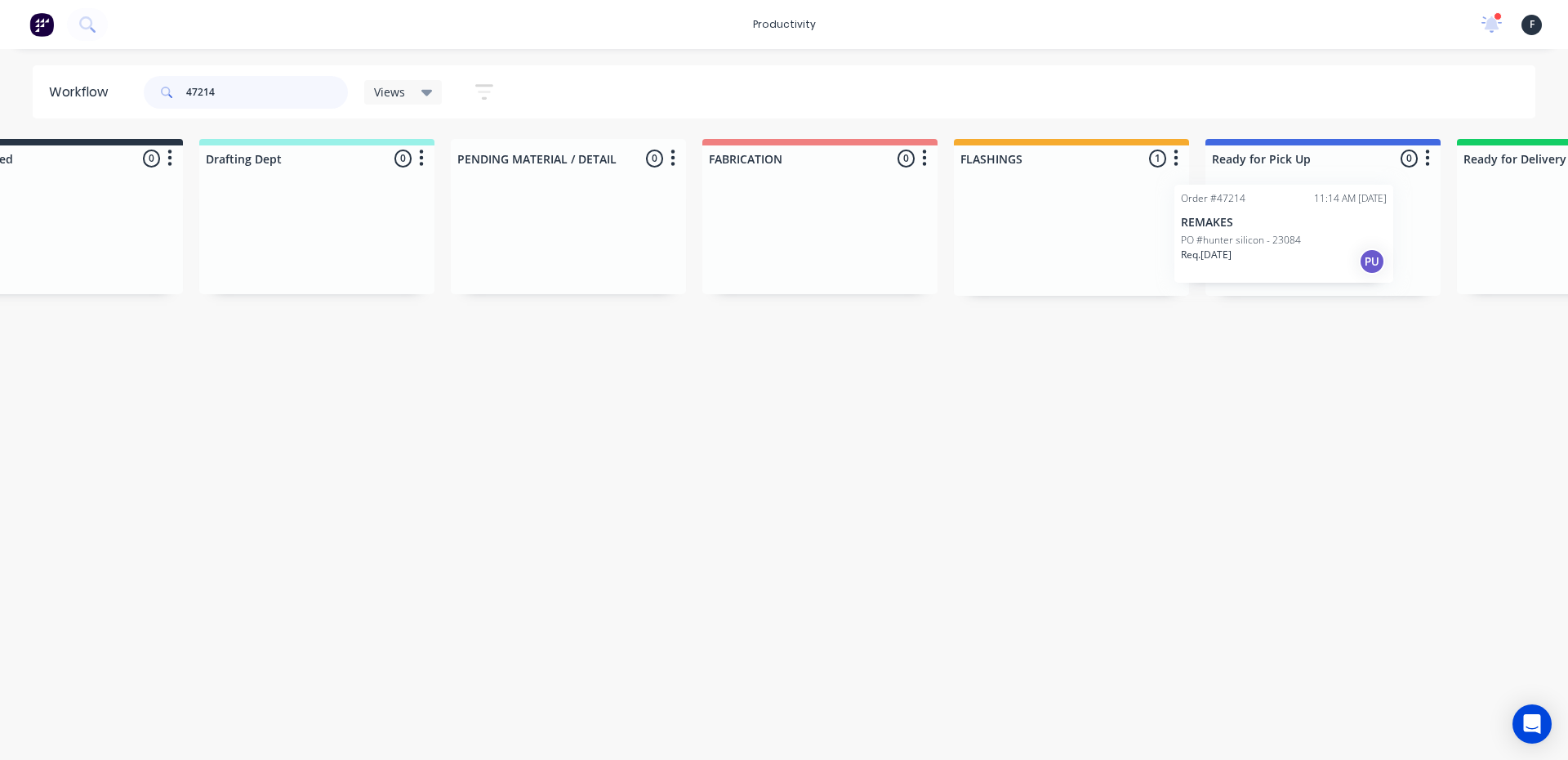
drag, startPoint x: 1073, startPoint y: 262, endPoint x: 1210, endPoint y: 262, distance: 137.0
click at [1210, 262] on div "Submitted 0 Sort By Created date Required date Order number Customer name Most …" at bounding box center [1262, 217] width 2724 height 157
type input "47214"
click at [1311, 260] on div "Order #47214 11:14 AM 25/08/25 REMAKES PO #hunter silicon - 23084 Req. 26/08/25…" at bounding box center [1323, 233] width 235 height 124
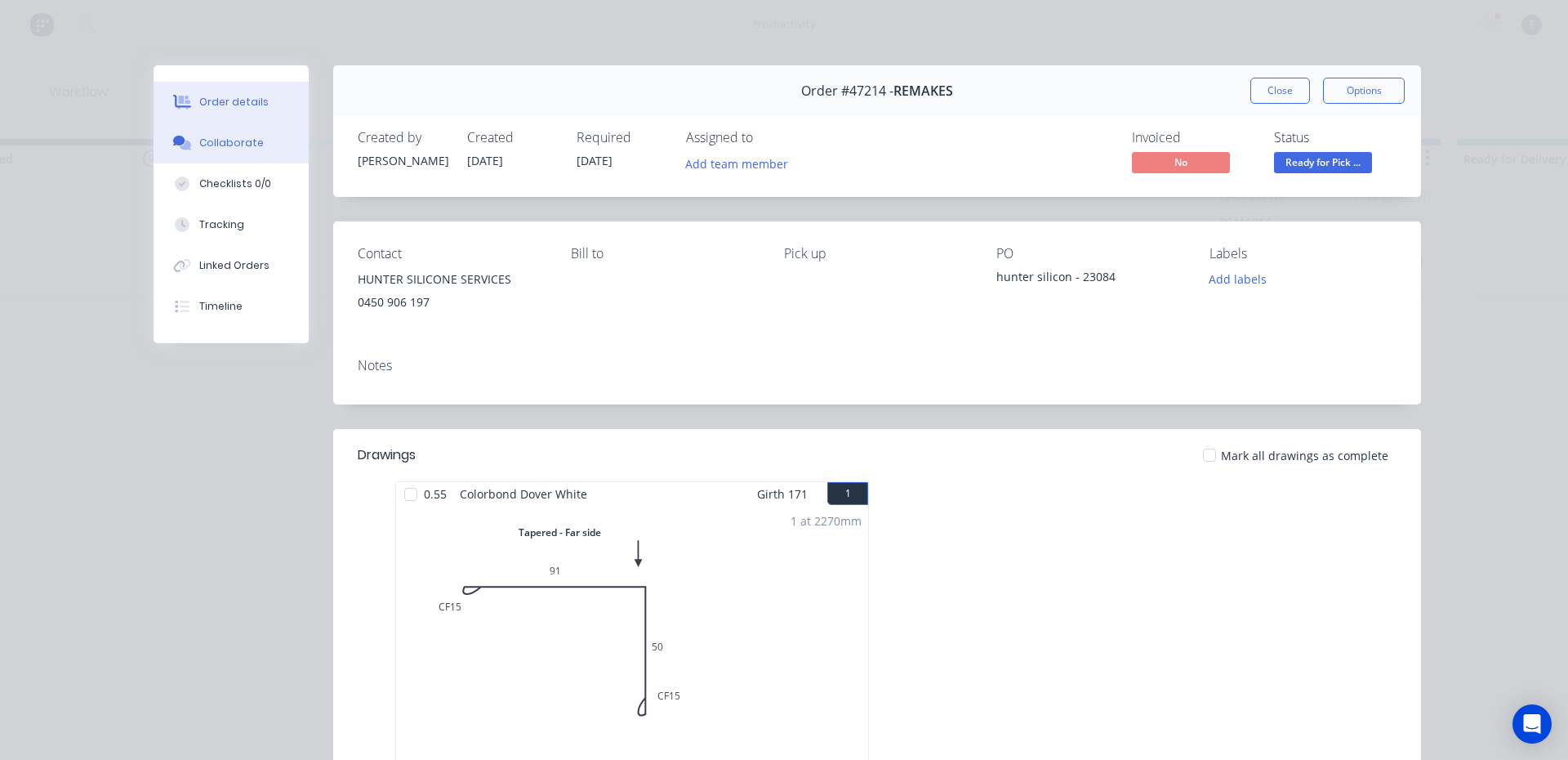
click at [257, 147] on button "Collaborate" at bounding box center [231, 142] width 156 height 40
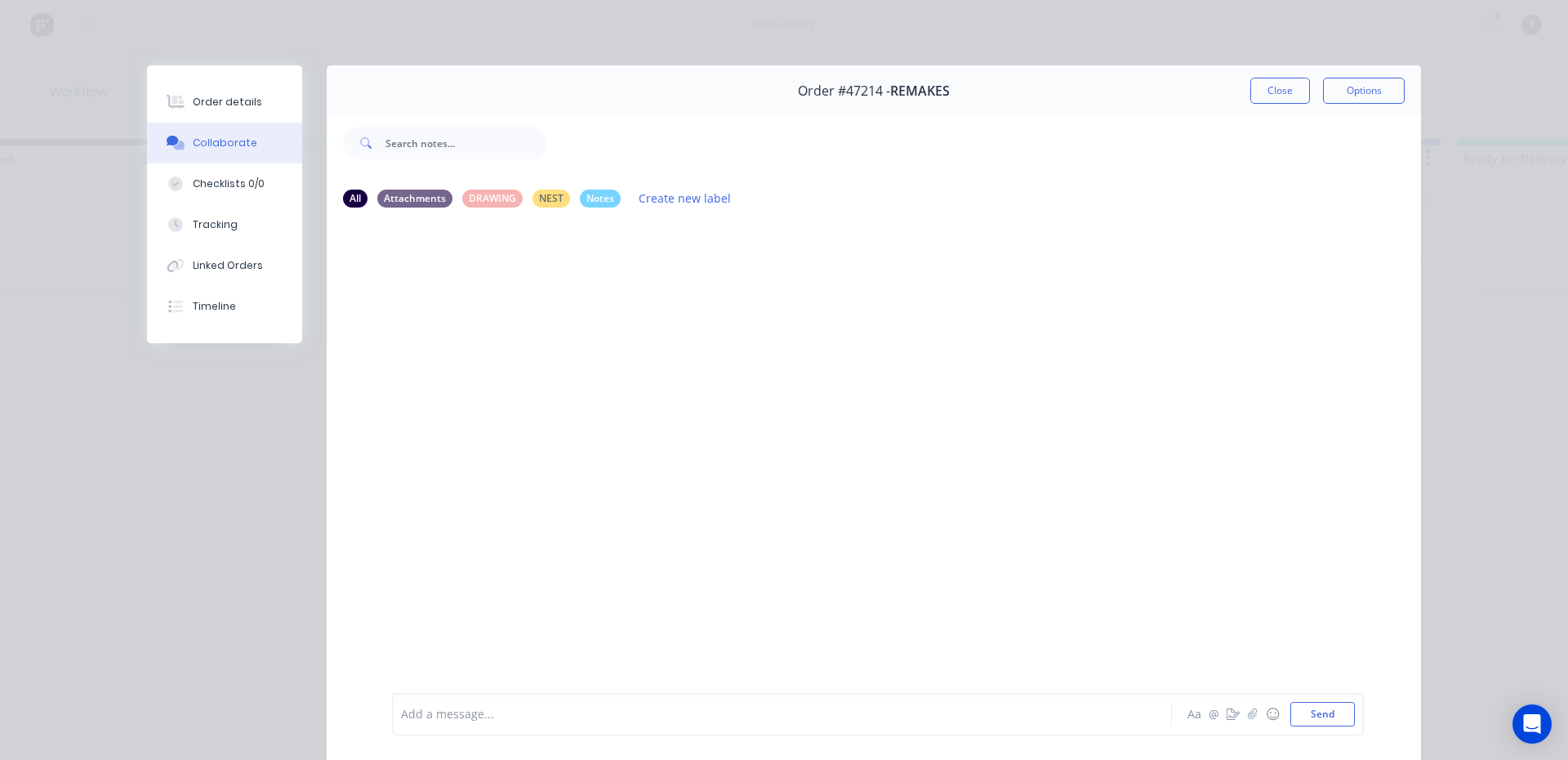
click at [448, 708] on div at bounding box center [759, 714] width 715 height 17
